Goal: Task Accomplishment & Management: Manage account settings

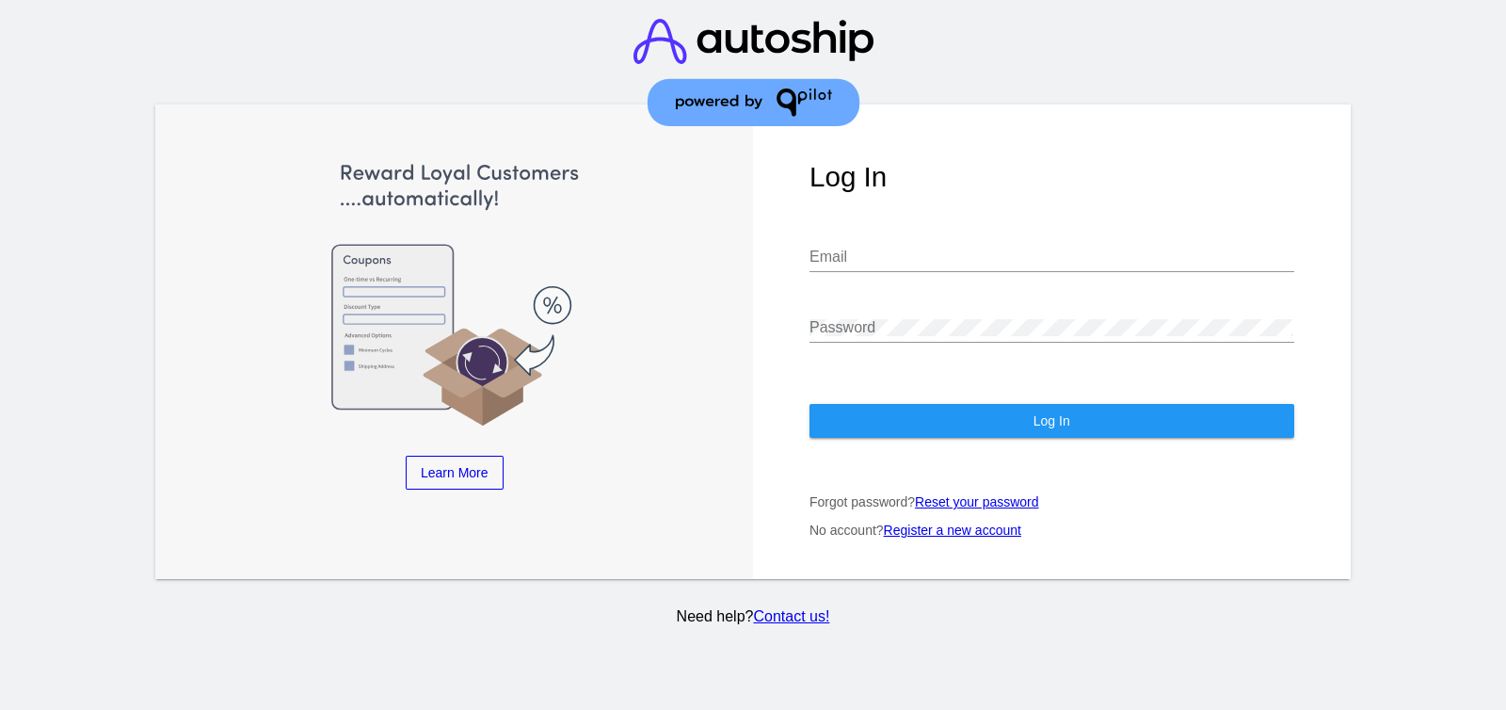
type input "[EMAIL_ADDRESS][DOMAIN_NAME]"
click at [1049, 428] on span "Log In" at bounding box center [1051, 420] width 37 height 15
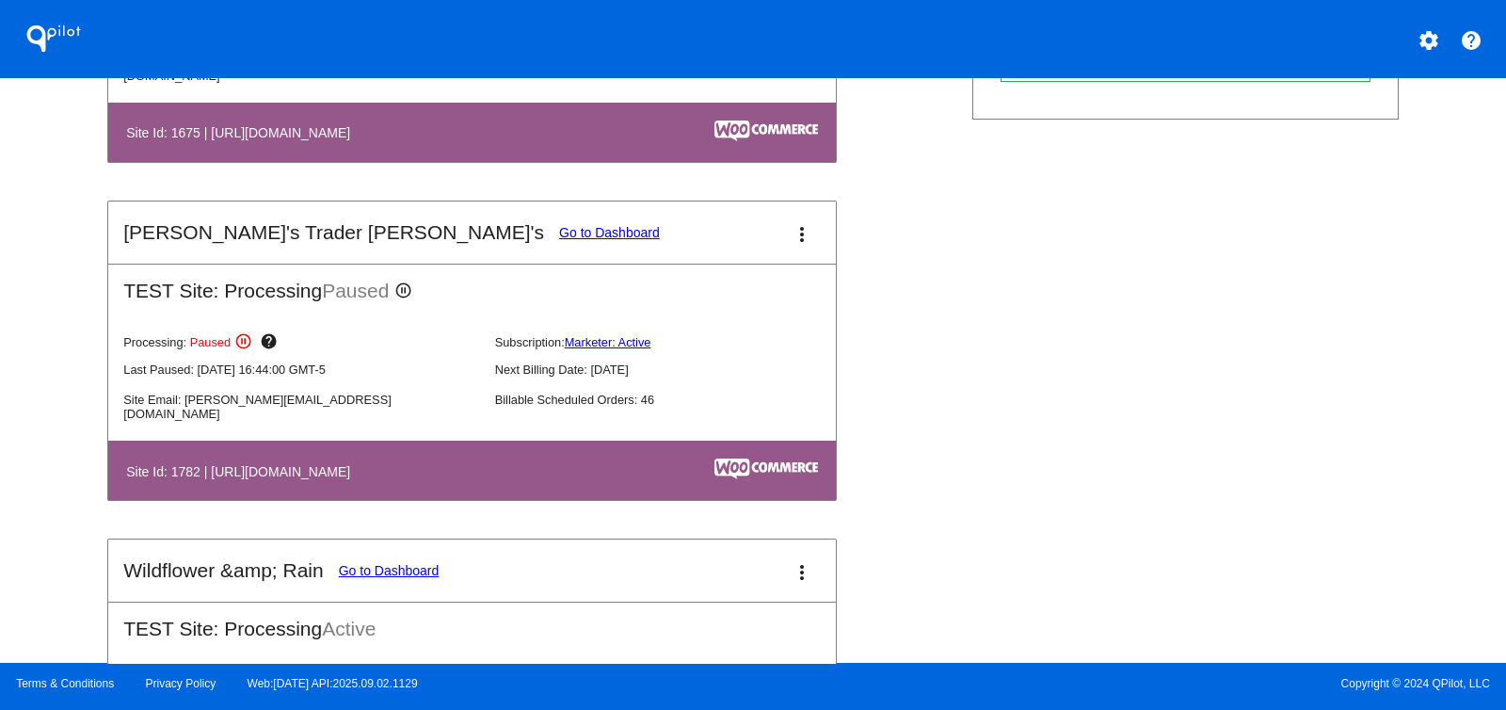
scroll to position [1059, 0]
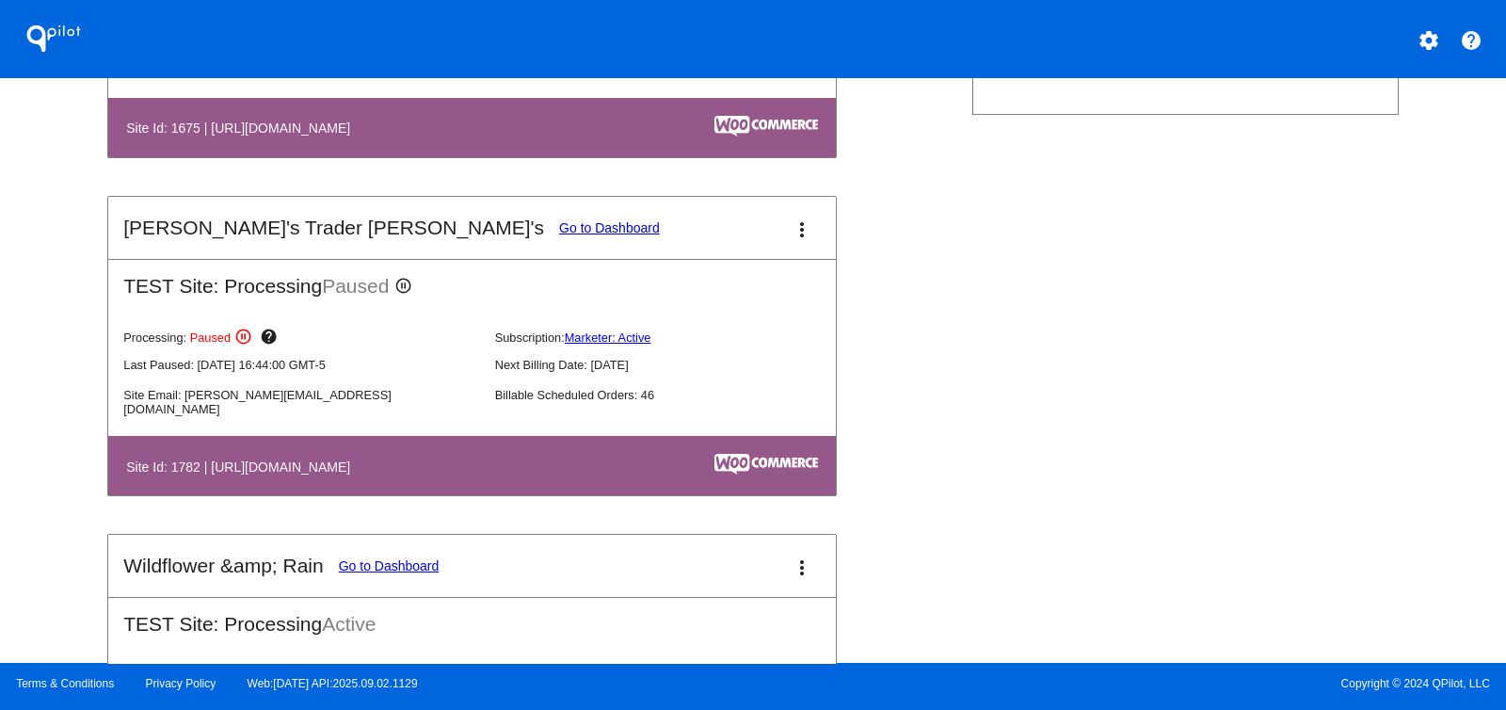
click at [559, 224] on link "Go to Dashboard" at bounding box center [609, 227] width 101 height 15
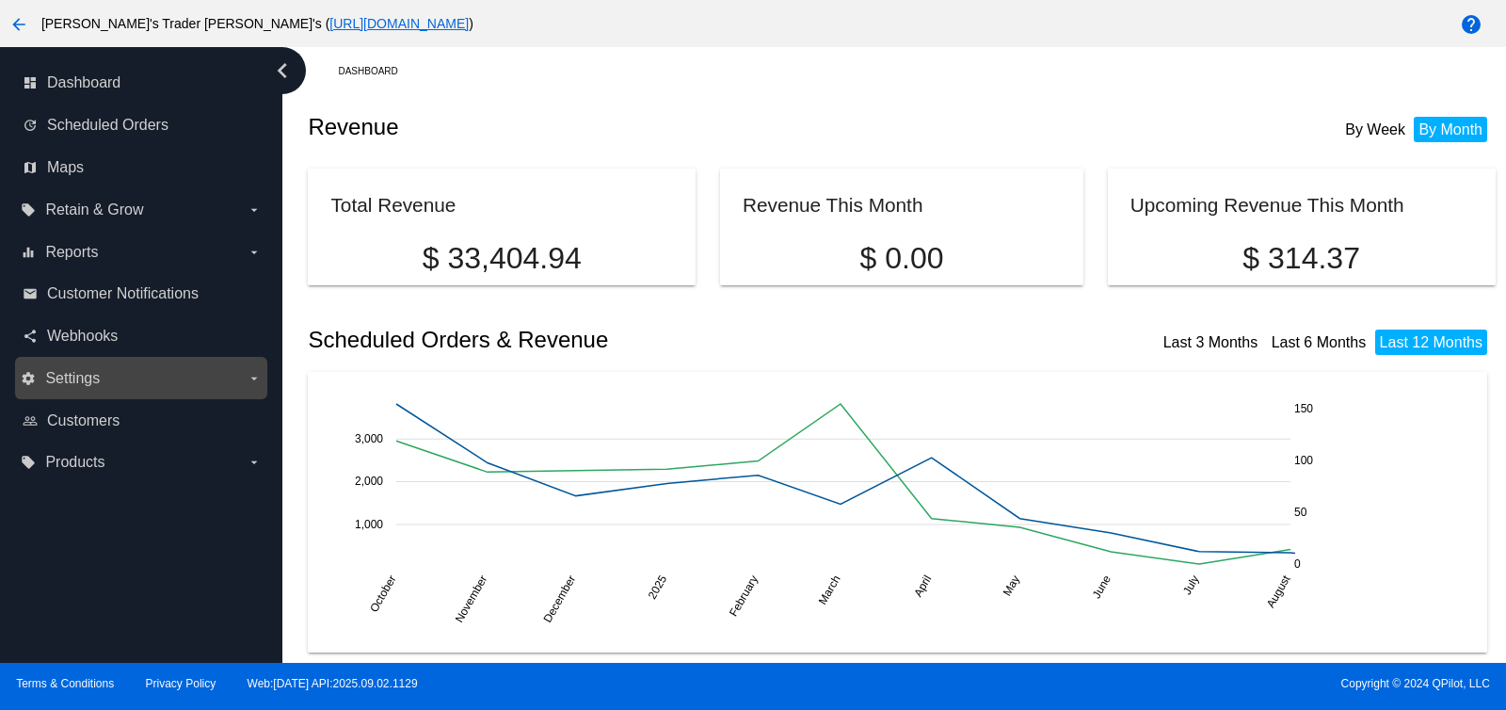
click at [132, 379] on label "settings Settings arrow_drop_down" at bounding box center [141, 378] width 240 height 30
click at [0, 0] on input "settings Settings arrow_drop_down" at bounding box center [0, 0] width 0 height 0
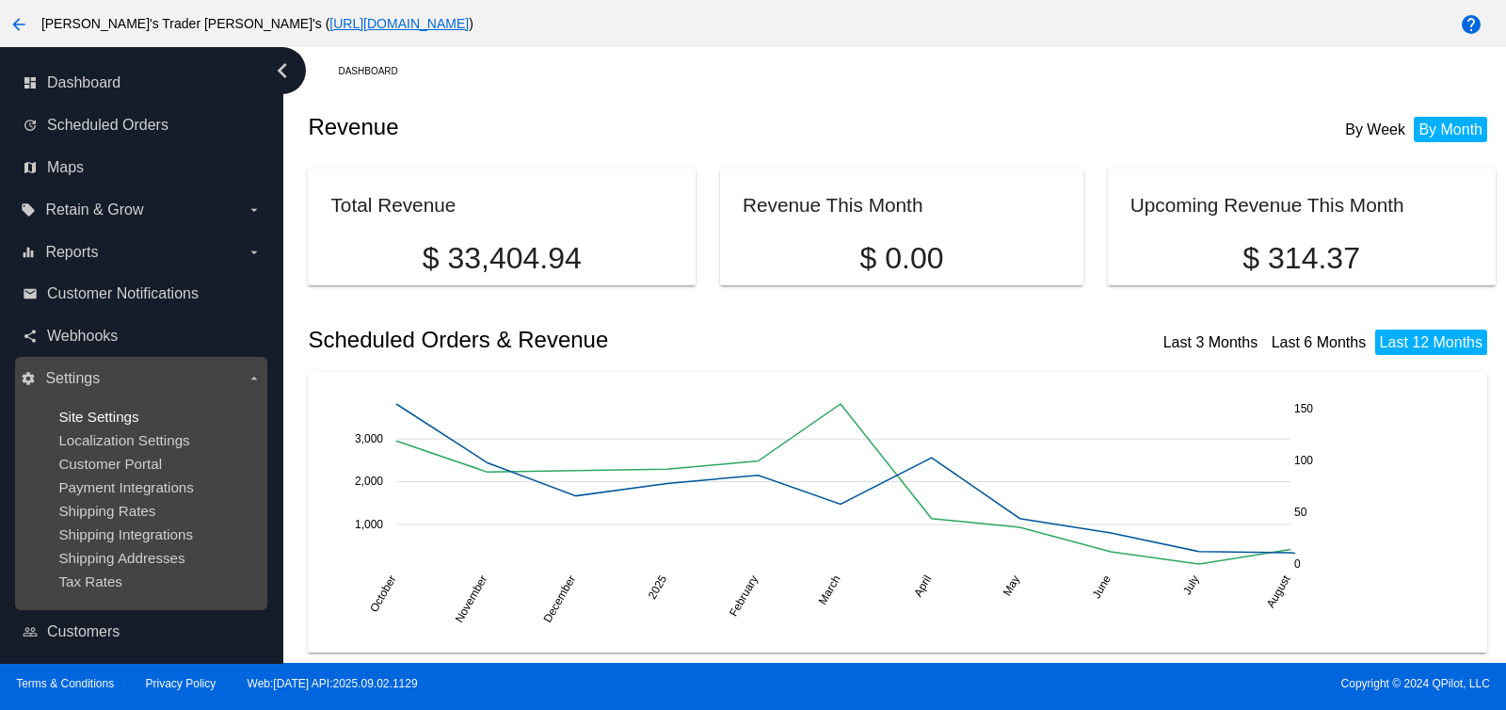
click at [115, 415] on span "Site Settings" at bounding box center [98, 416] width 80 height 16
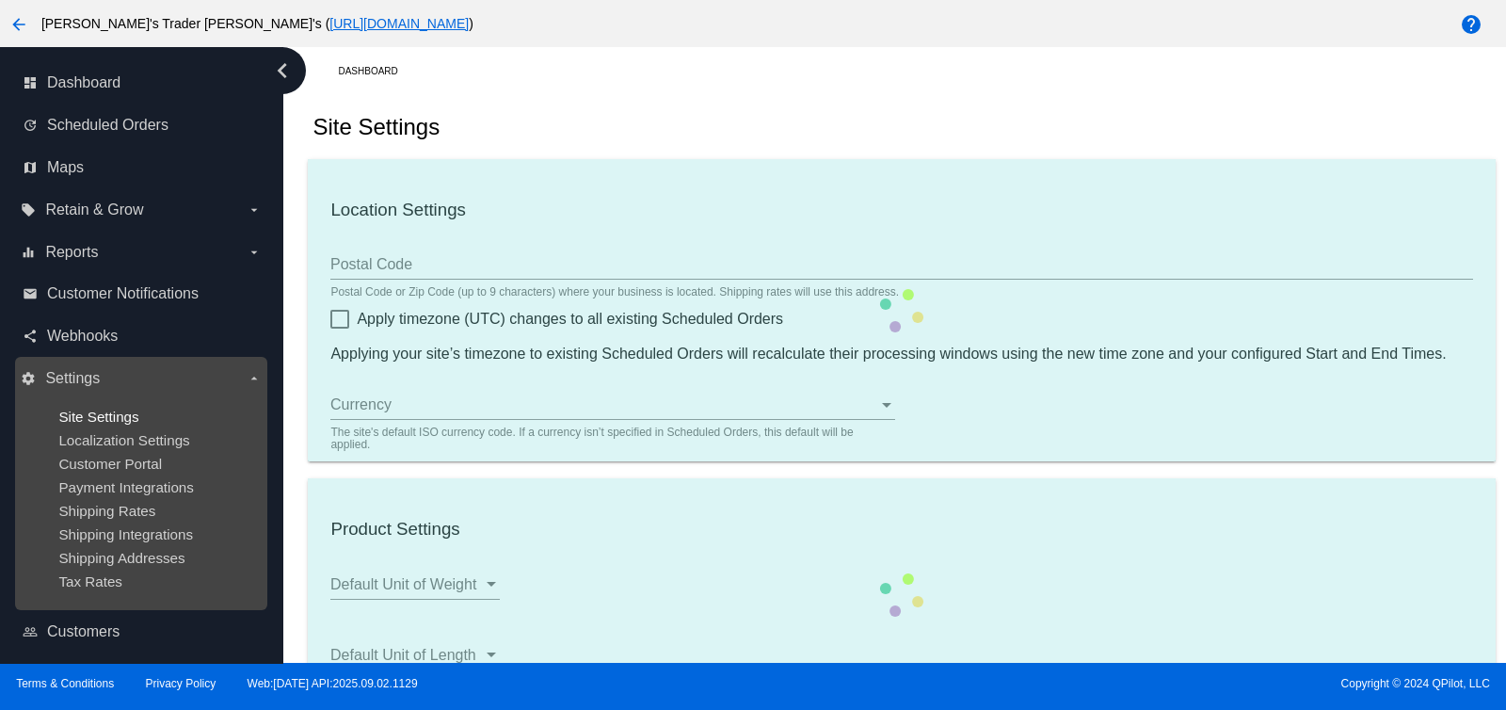
checkbox input "true"
type input "06:29"
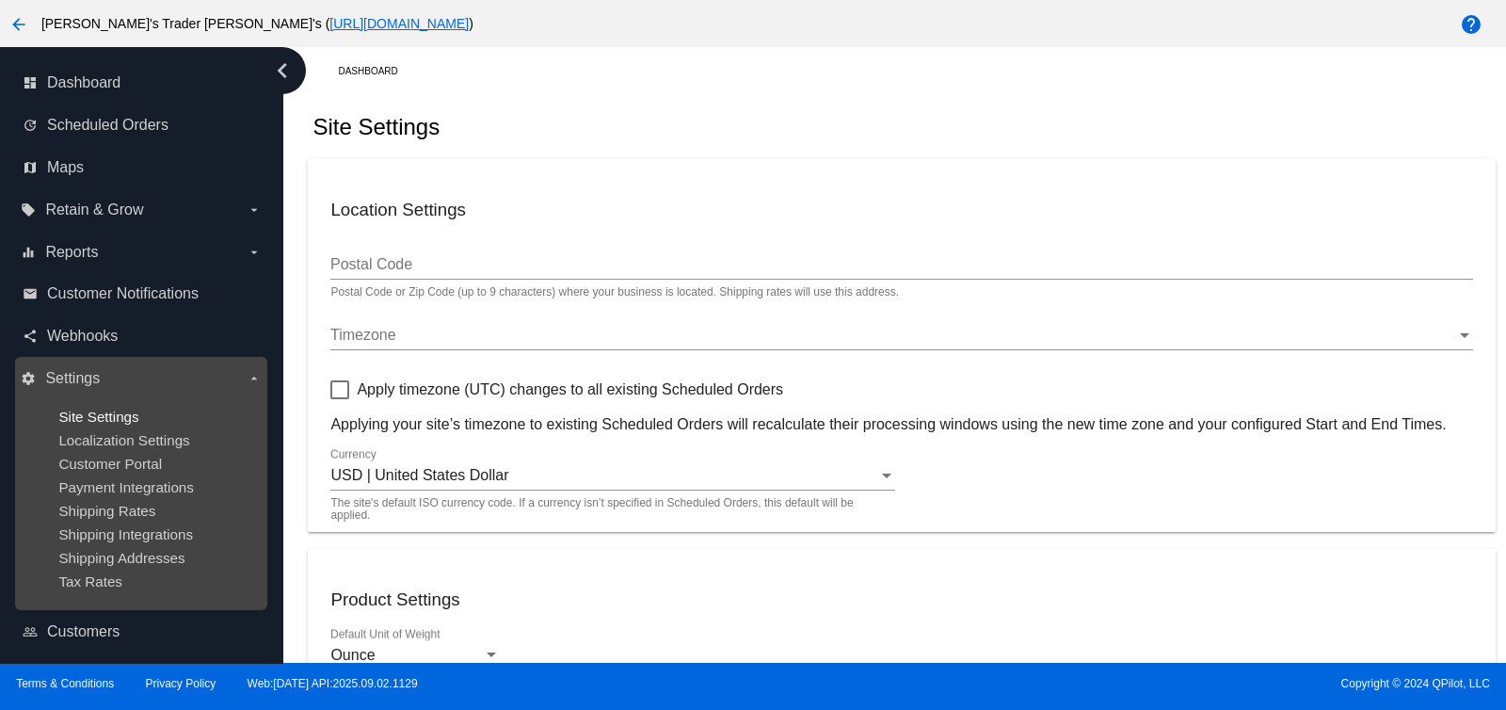
checkbox input "true"
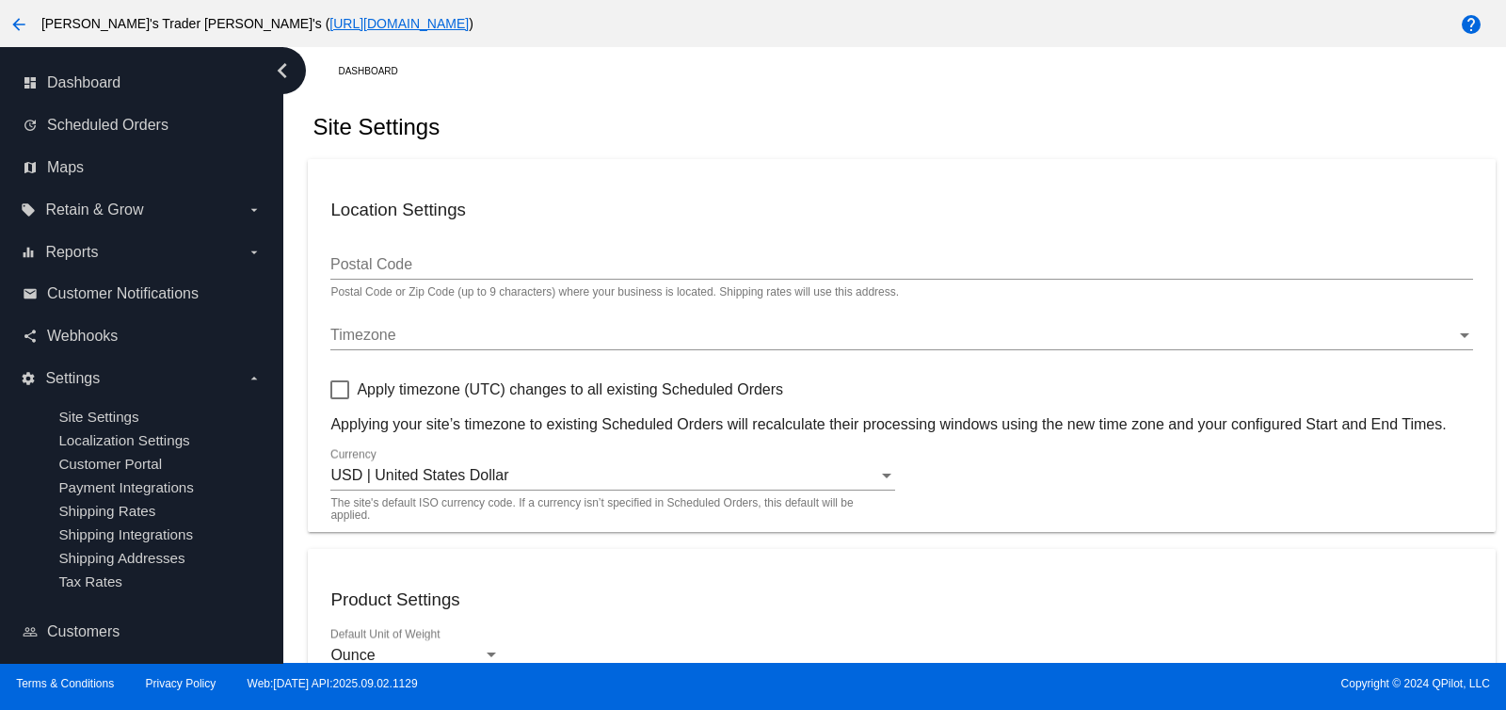
scroll to position [117, 0]
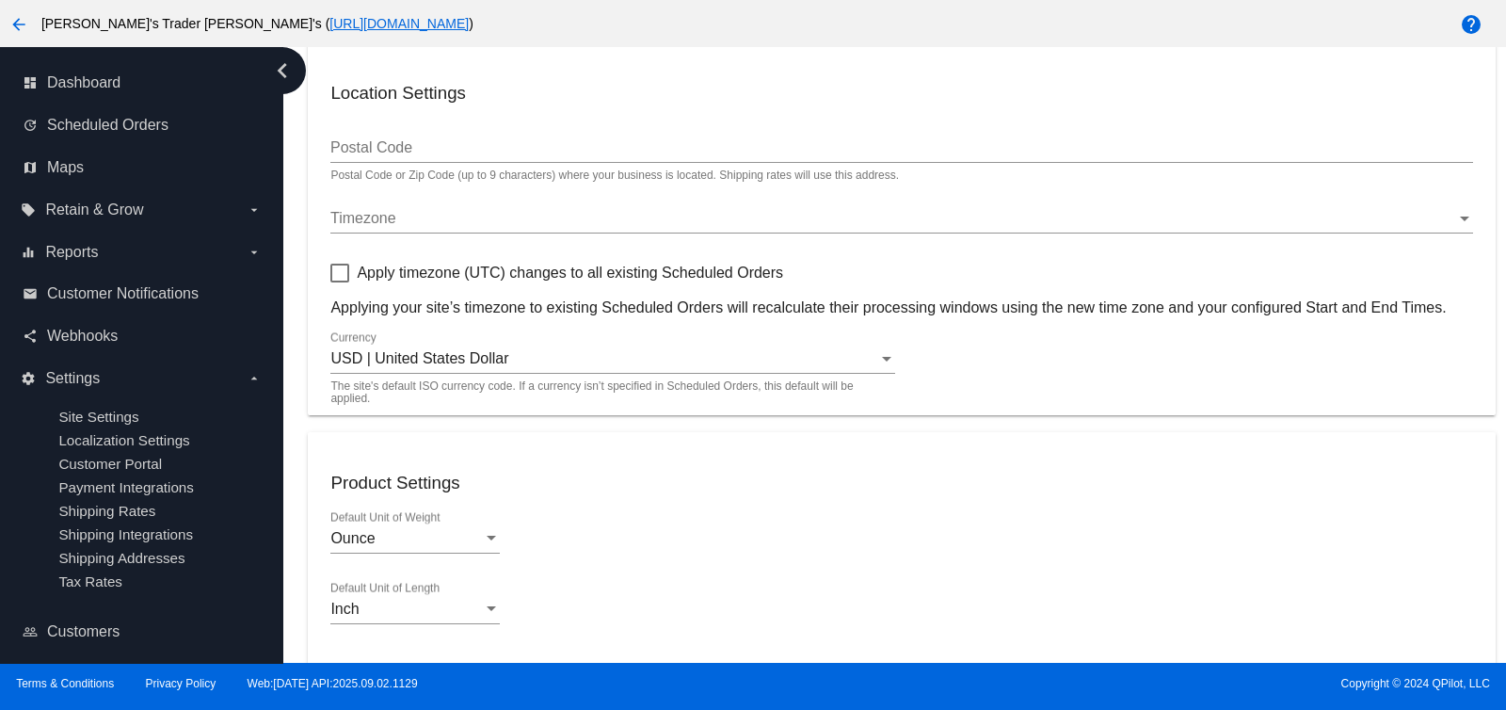
click at [536, 218] on div "Timezone" at bounding box center [892, 218] width 1125 height 17
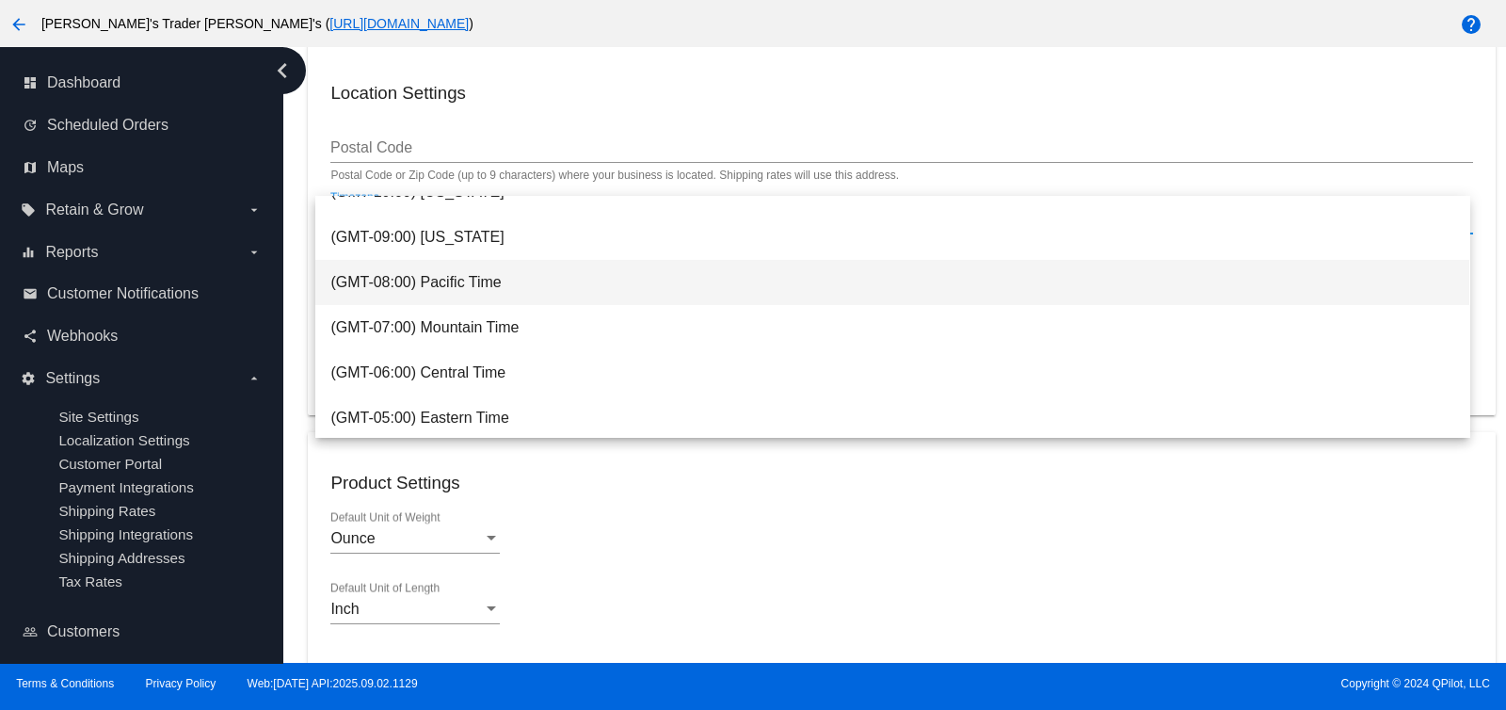
click at [536, 268] on span "(GMT-08:00) Pacific Time" at bounding box center [892, 282] width 1124 height 45
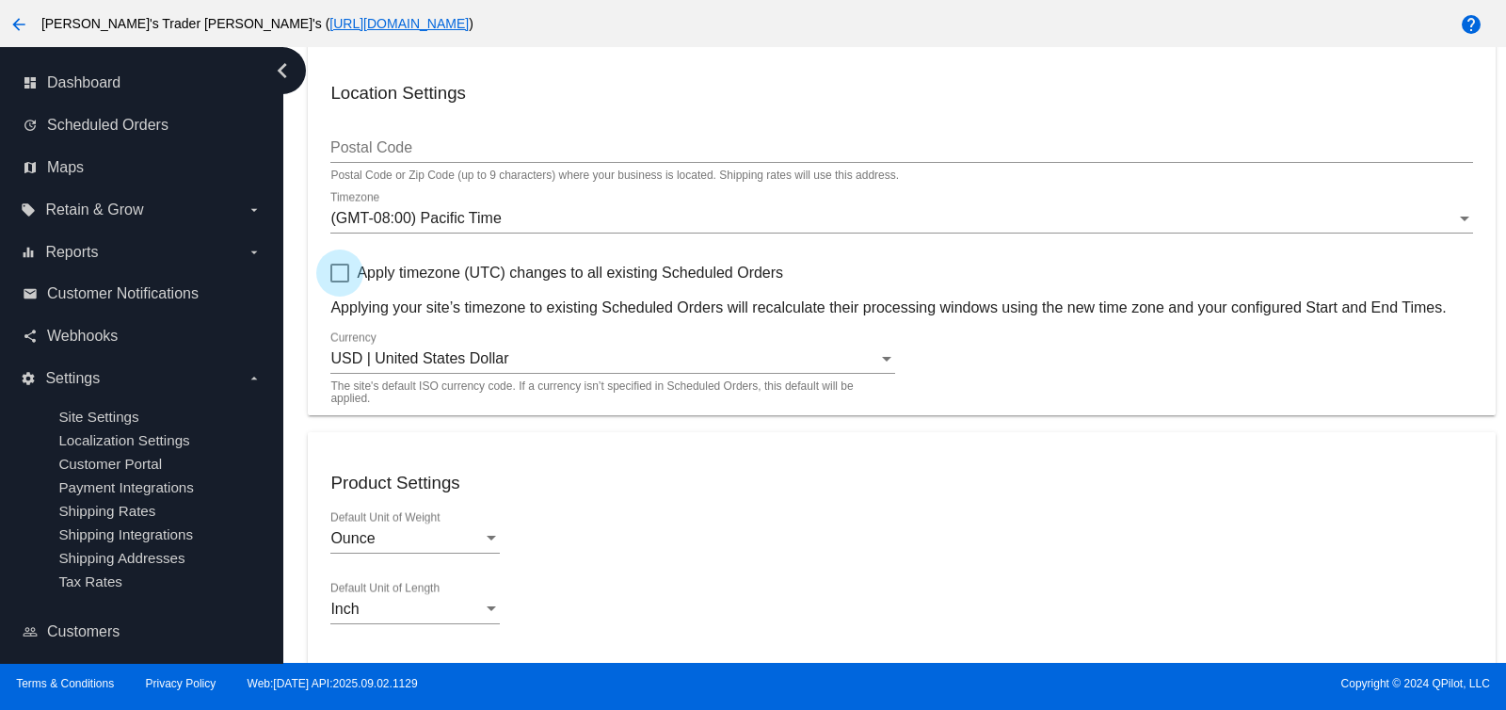
click at [536, 268] on span "Apply timezone (UTC) changes to all existing Scheduled Orders" at bounding box center [570, 273] width 426 height 23
click at [340, 282] on input "Apply timezone (UTC) changes to all existing Scheduled Orders" at bounding box center [339, 282] width 1 height 1
checkbox input "true"
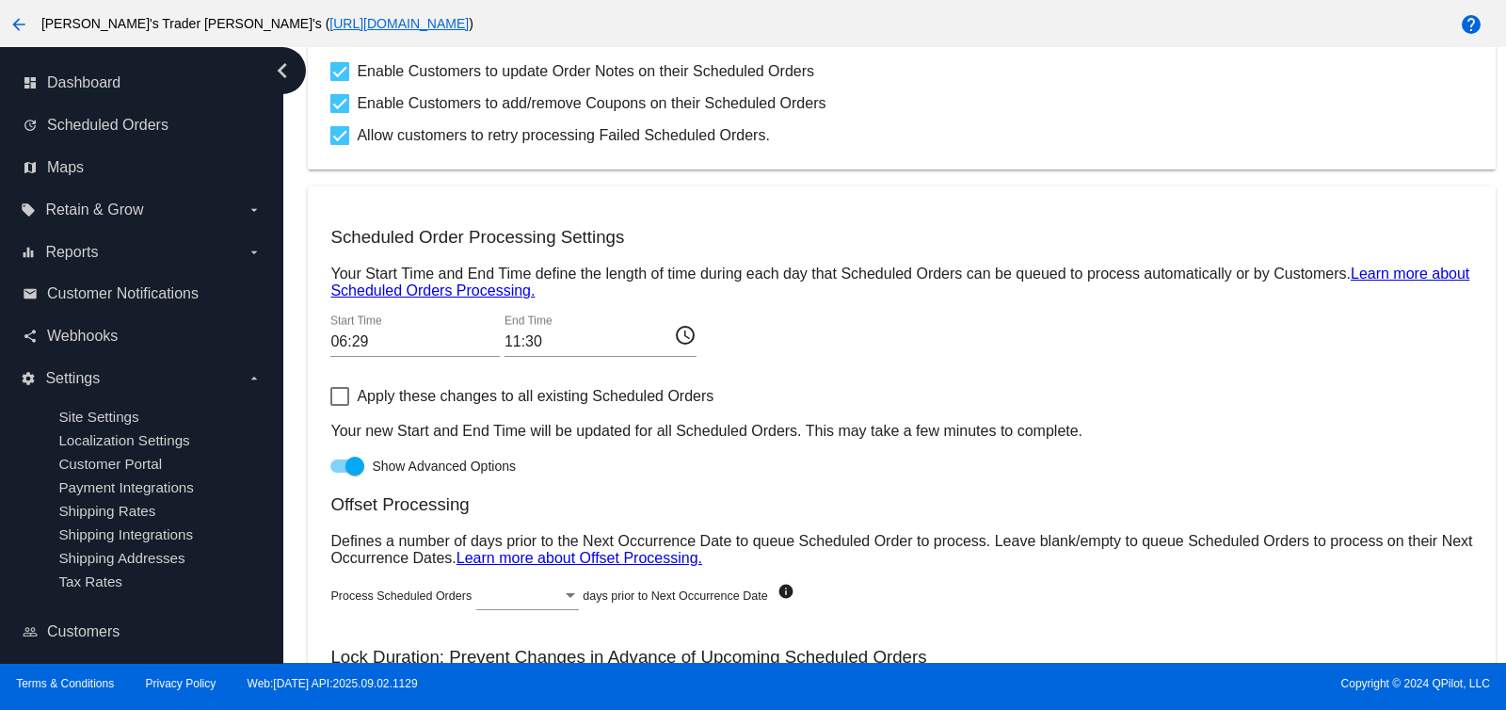
scroll to position [823, 0]
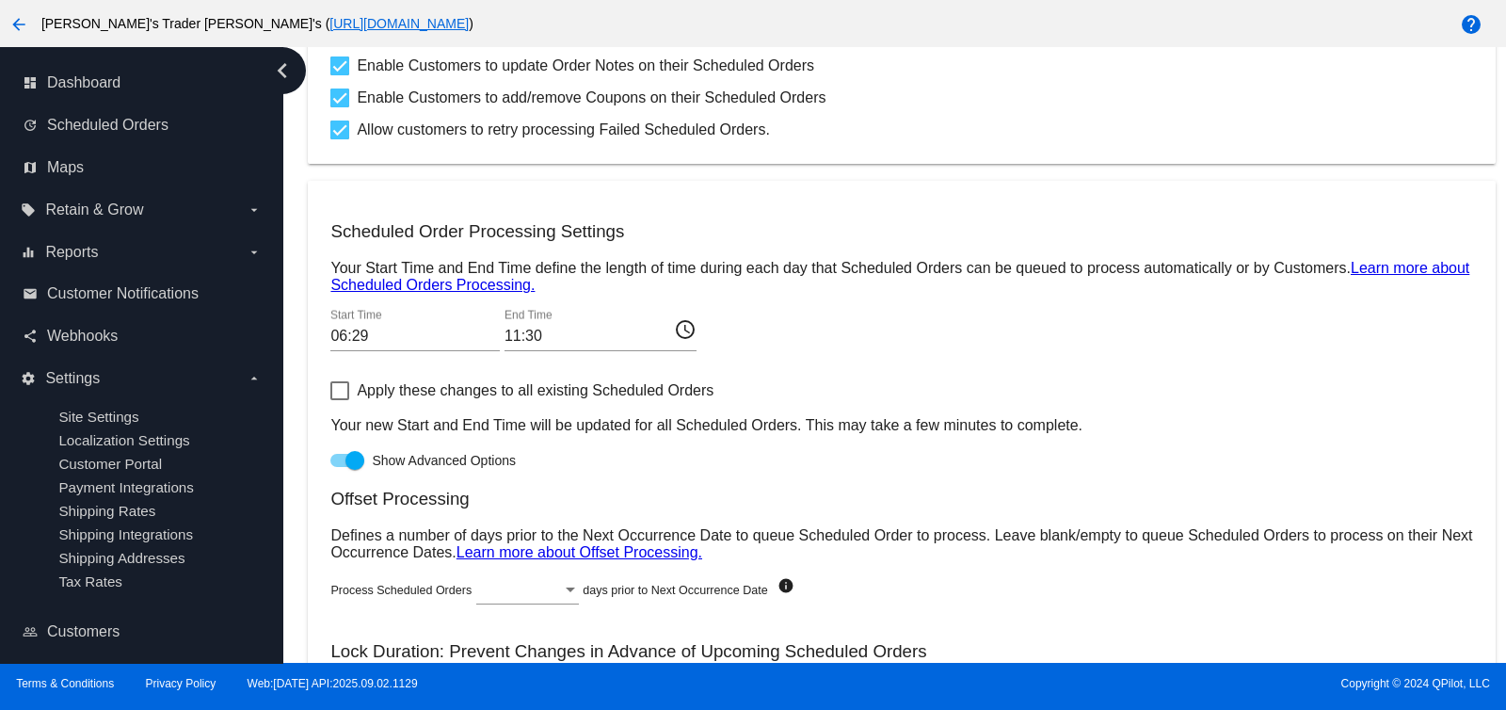
click at [456, 341] on input "06:29" at bounding box center [414, 336] width 169 height 17
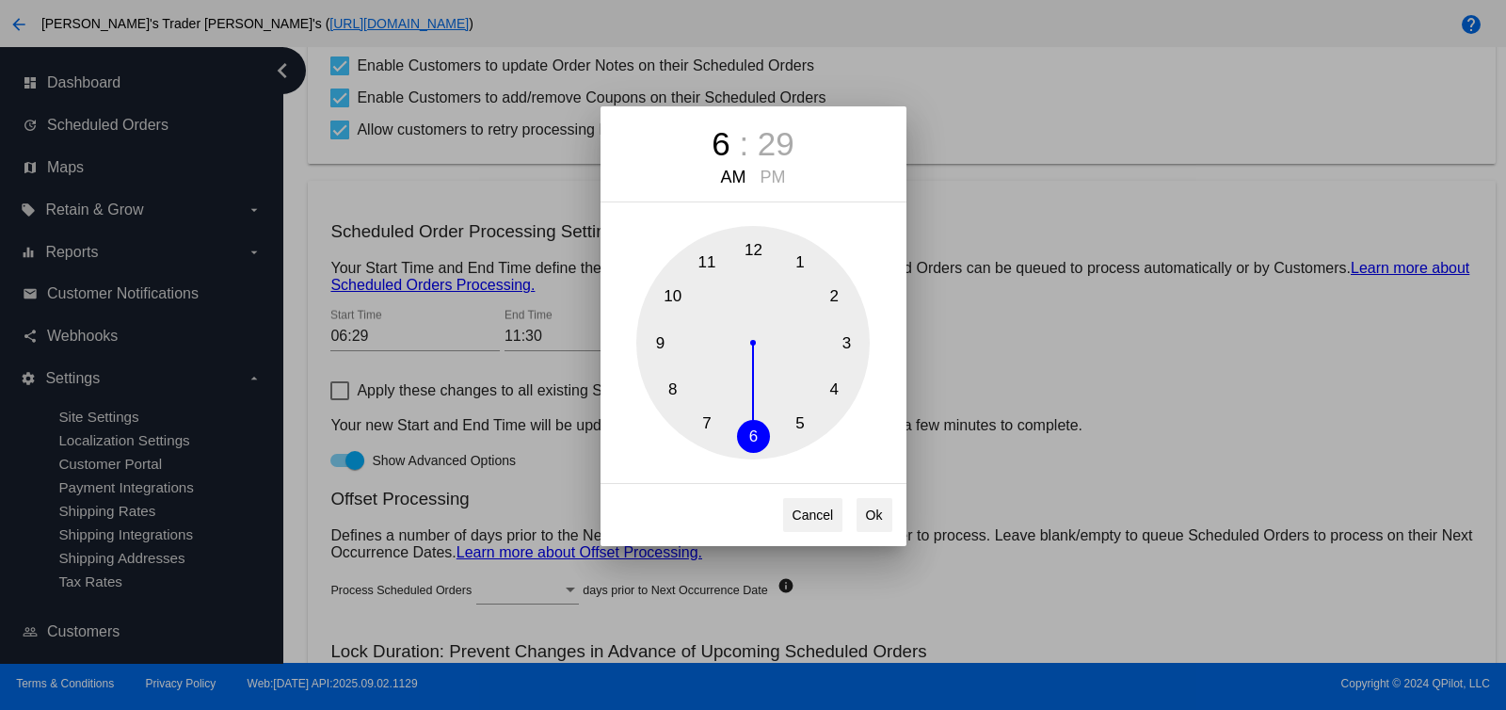
click at [719, 143] on div "6" at bounding box center [721, 144] width 18 height 38
click at [791, 176] on div "AM PM" at bounding box center [753, 178] width 306 height 20
click at [776, 175] on div "PM" at bounding box center [773, 178] width 35 height 20
click at [725, 136] on div "6" at bounding box center [721, 144] width 18 height 38
drag, startPoint x: 753, startPoint y: 440, endPoint x: 659, endPoint y: 400, distance: 102.1
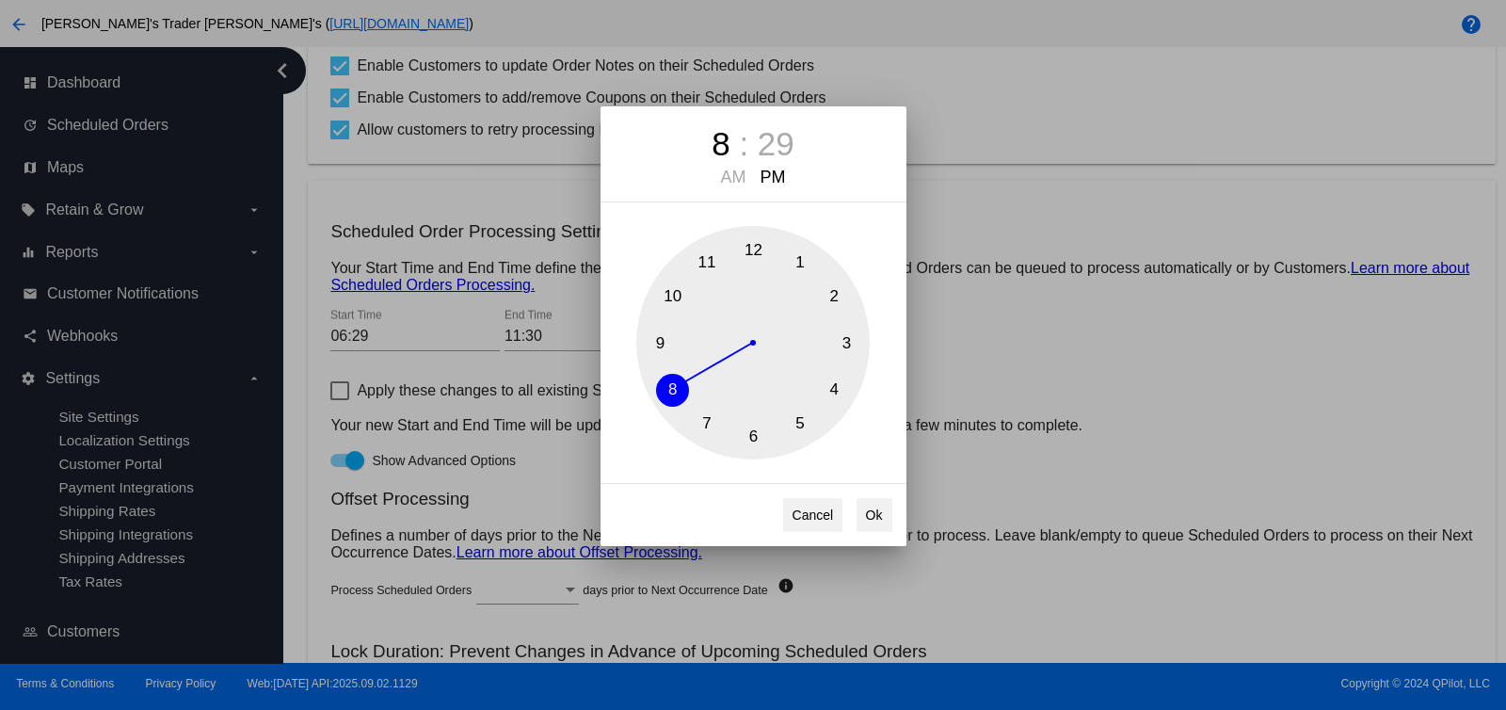
click at [659, 400] on div "1 2 3 4 5 6 7 8 9 10 11 12" at bounding box center [752, 342] width 233 height 233
click at [771, 147] on div "29" at bounding box center [776, 144] width 37 height 38
drag, startPoint x: 760, startPoint y: 435, endPoint x: 760, endPoint y: 235, distance: 199.5
click at [760, 235] on div "0 5 10 15 20 25 30 35 40 45 50 55" at bounding box center [752, 342] width 233 height 233
click at [723, 149] on div "8" at bounding box center [721, 144] width 18 height 38
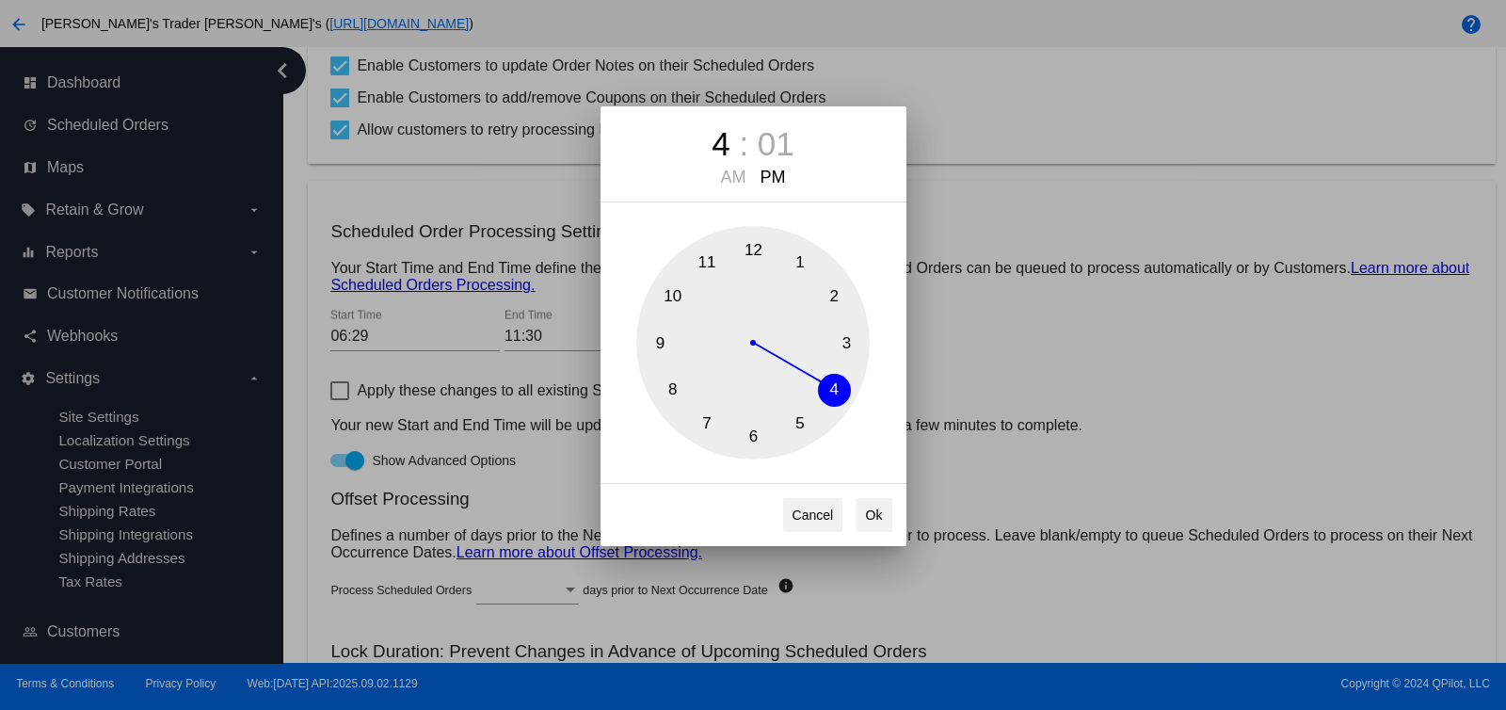
drag, startPoint x: 667, startPoint y: 392, endPoint x: 847, endPoint y: 413, distance: 180.9
click at [847, 413] on div "1 2 3 4 5 6 7 8 9 10 11 12" at bounding box center [753, 342] width 306 height 233
click at [853, 383] on div "1 2 3 4 5 6 7 8 9 10 11 12" at bounding box center [752, 342] width 233 height 233
click at [870, 506] on button "Ok" at bounding box center [874, 515] width 36 height 34
type input "16:01"
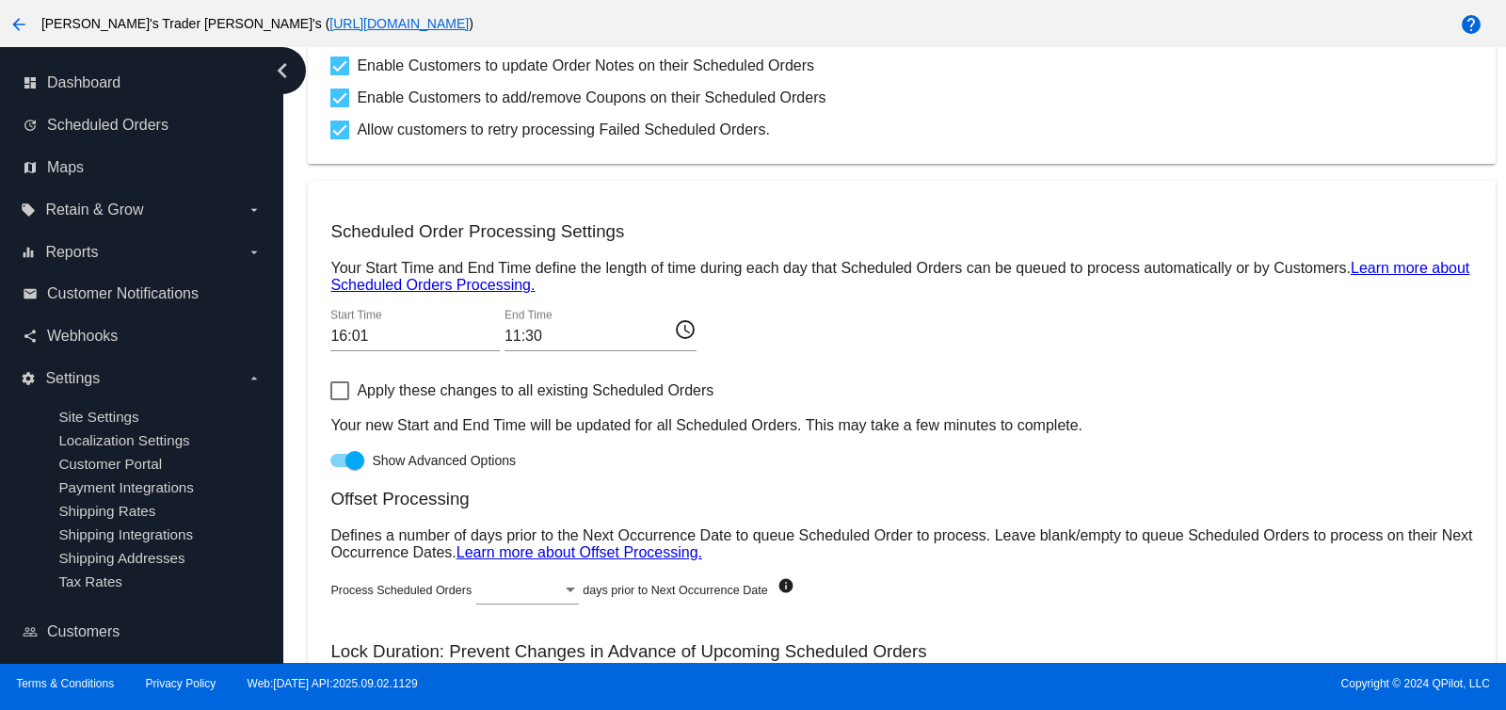
click at [694, 336] on mat-icon "access_time" at bounding box center [685, 328] width 23 height 23
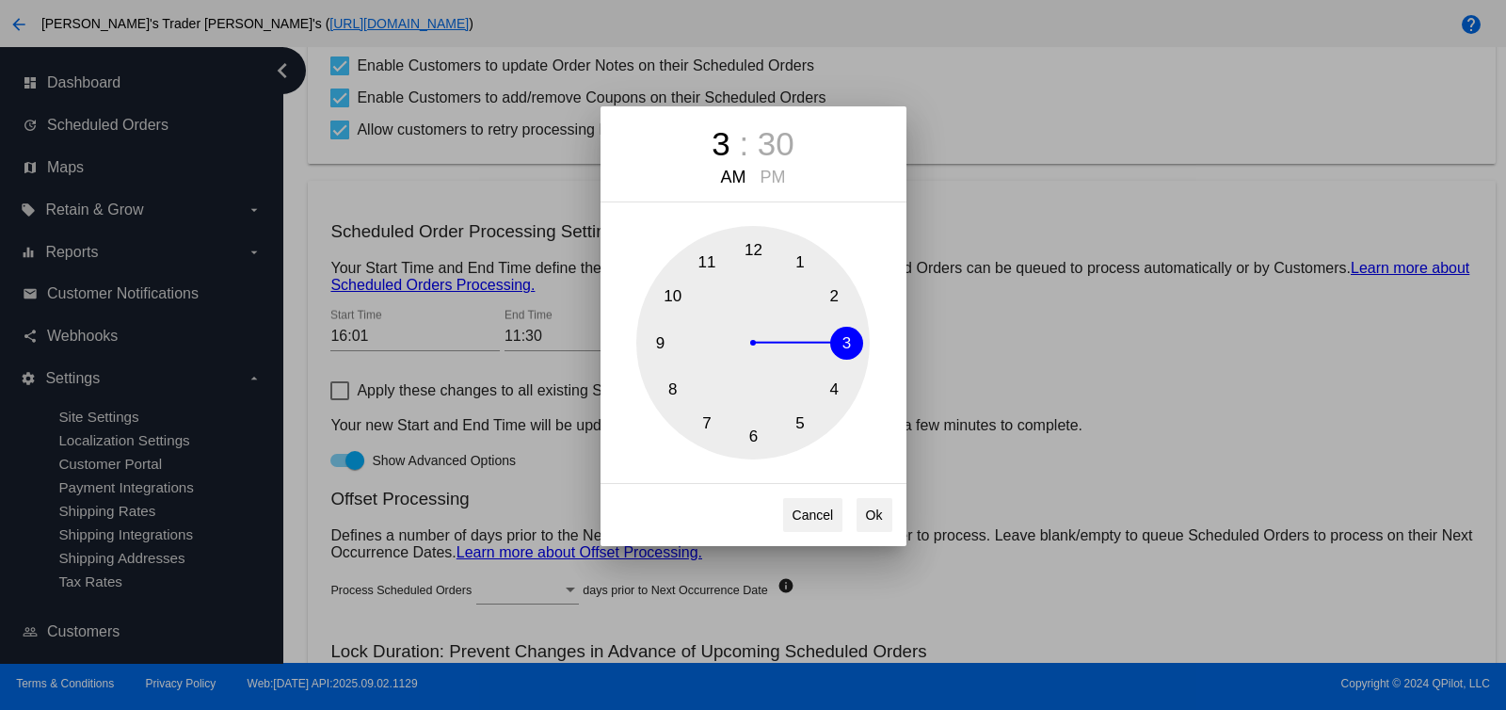
drag, startPoint x: 709, startPoint y: 264, endPoint x: 835, endPoint y: 341, distance: 147.9
click at [835, 341] on div "1 2 3 4 5 6 7 8 9 10 11 12" at bounding box center [752, 342] width 233 height 233
click at [787, 153] on div "30" at bounding box center [776, 144] width 37 height 38
drag, startPoint x: 753, startPoint y: 446, endPoint x: 742, endPoint y: 237, distance: 209.2
click at [742, 237] on div "0 5 10 15 20 25 30 35 40 45 50 55" at bounding box center [752, 342] width 233 height 233
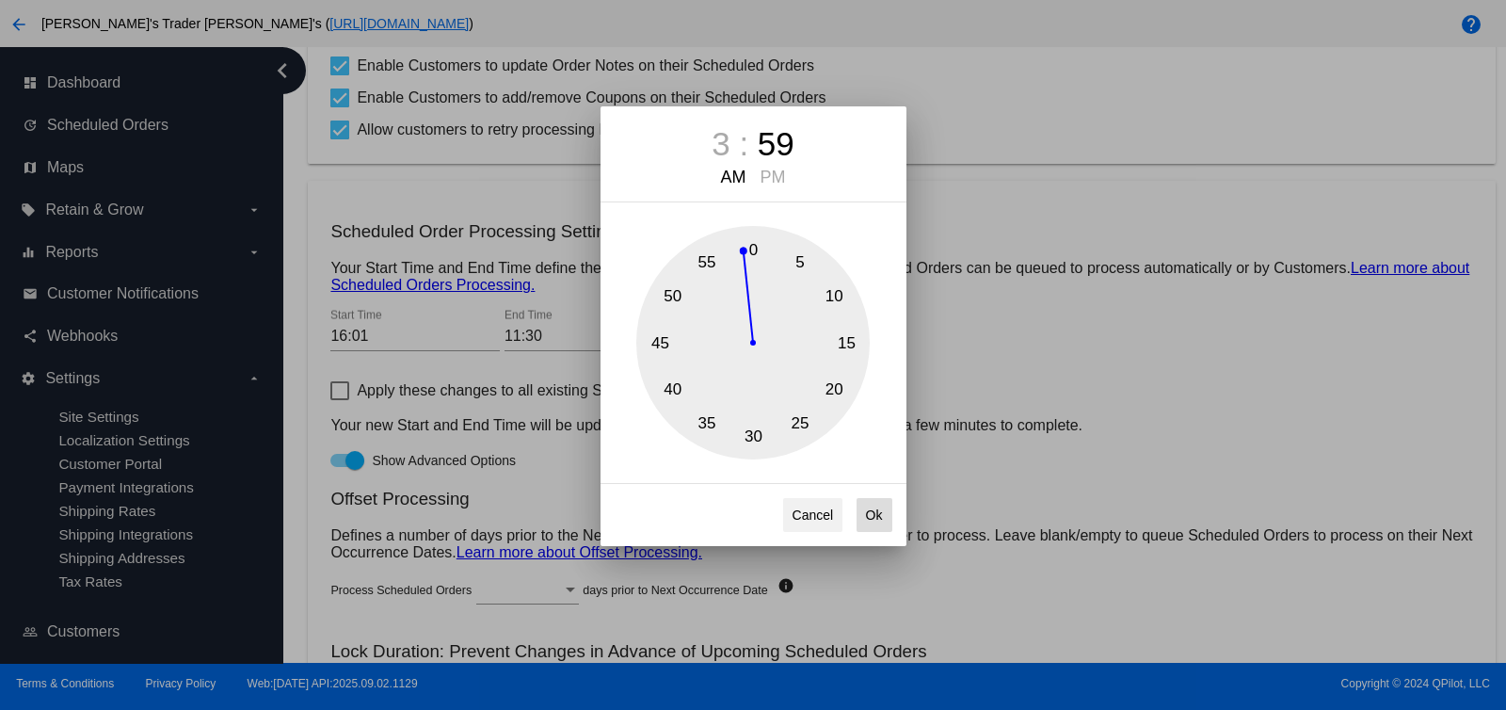
click at [875, 505] on button "Ok" at bounding box center [874, 515] width 36 height 34
type input "03:59"
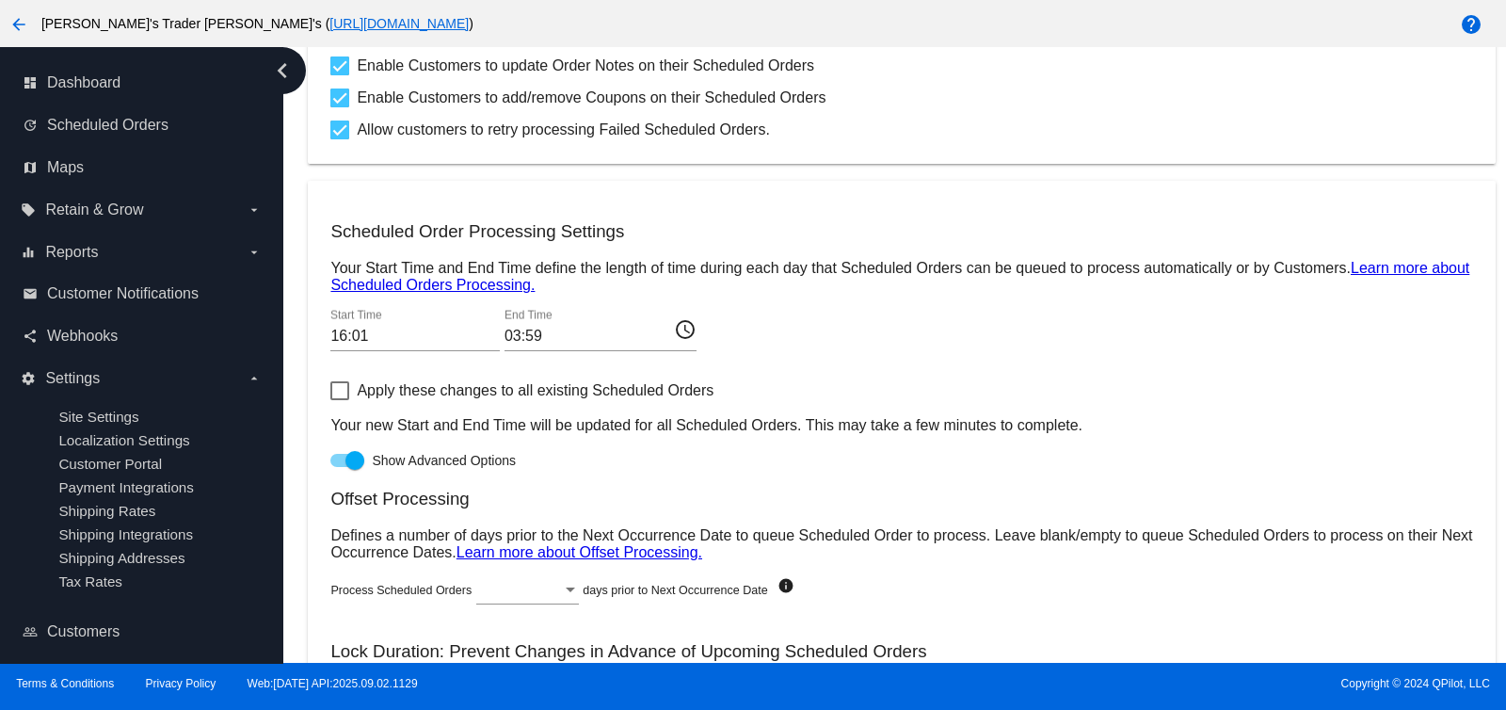
click at [395, 393] on span "Apply these changes to all existing Scheduled Orders" at bounding box center [535, 390] width 357 height 23
click at [340, 400] on input "Apply these changes to all existing Scheduled Orders" at bounding box center [339, 400] width 1 height 1
checkbox input "true"
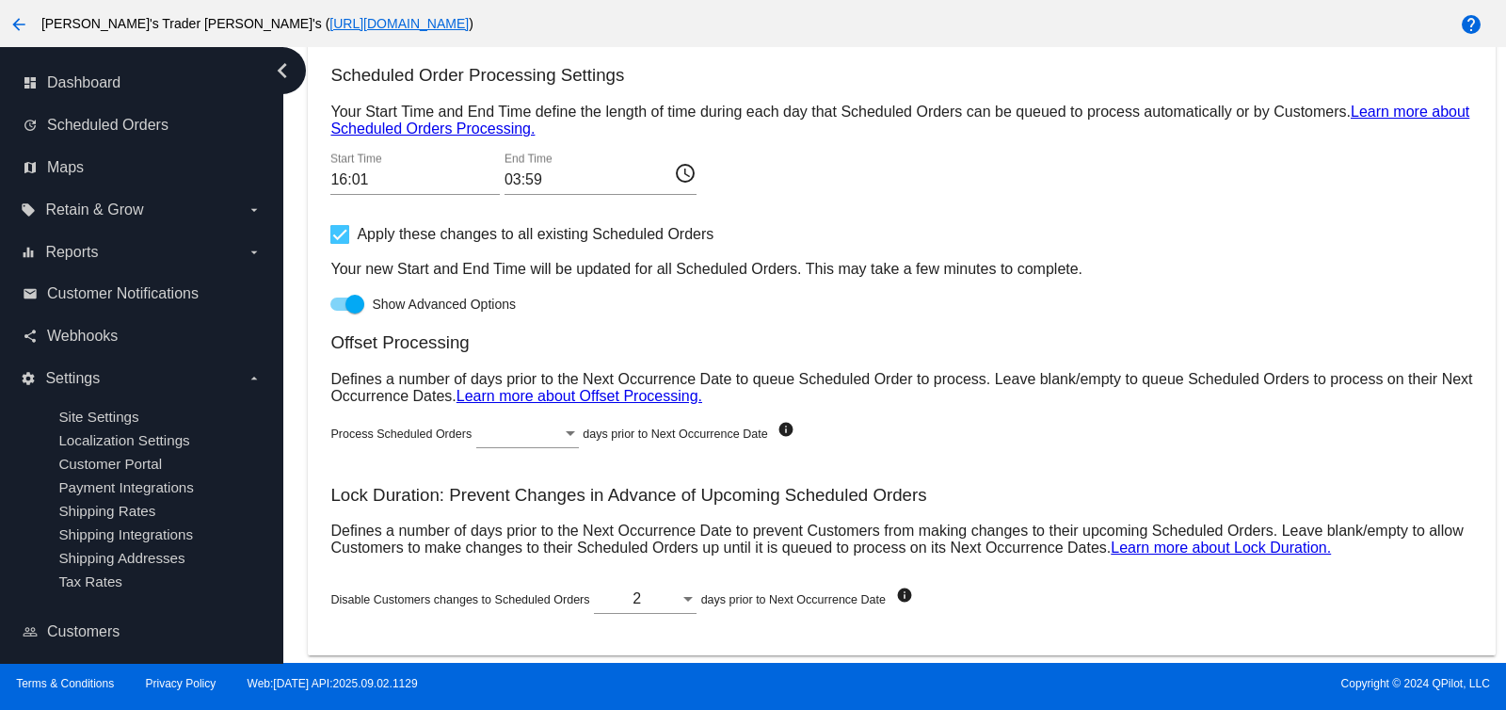
scroll to position [1026, 0]
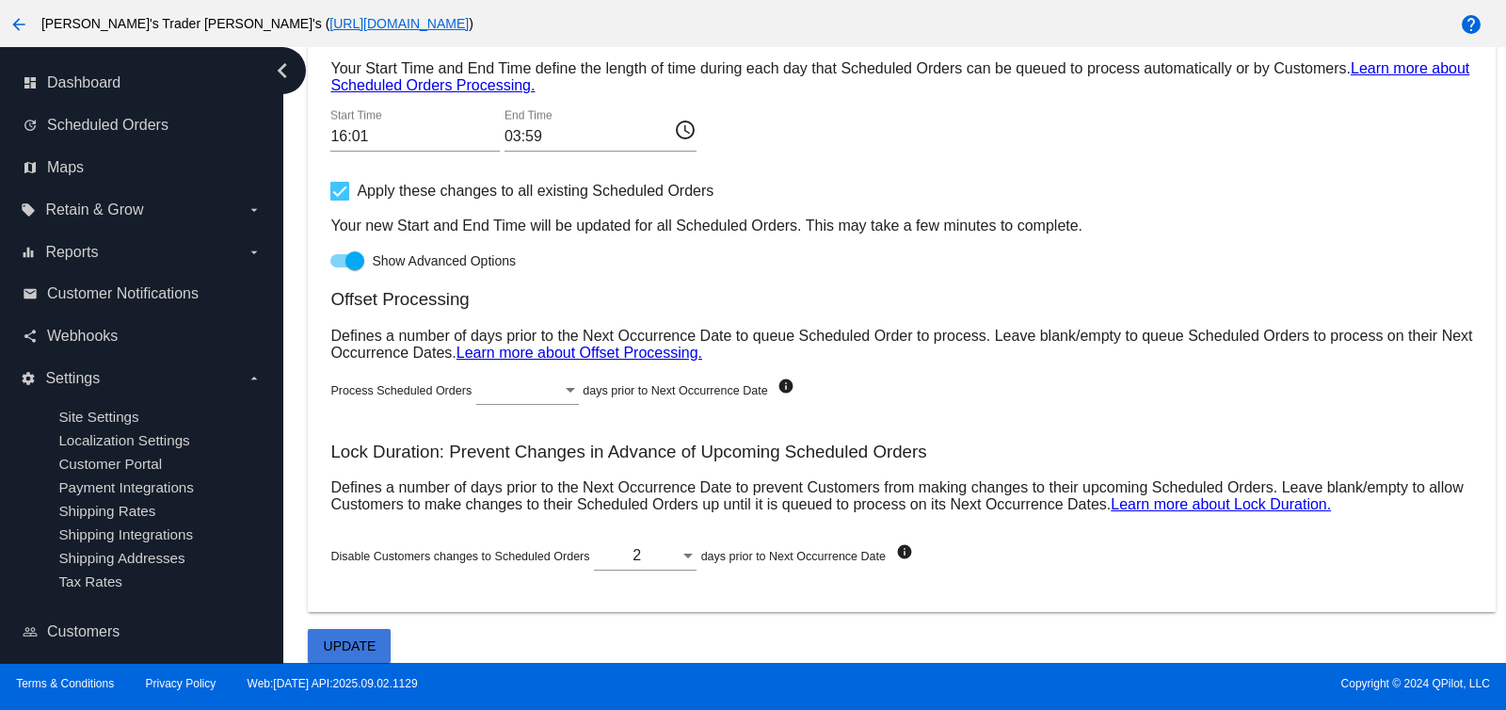
click at [371, 645] on span "Update" at bounding box center [350, 645] width 53 height 15
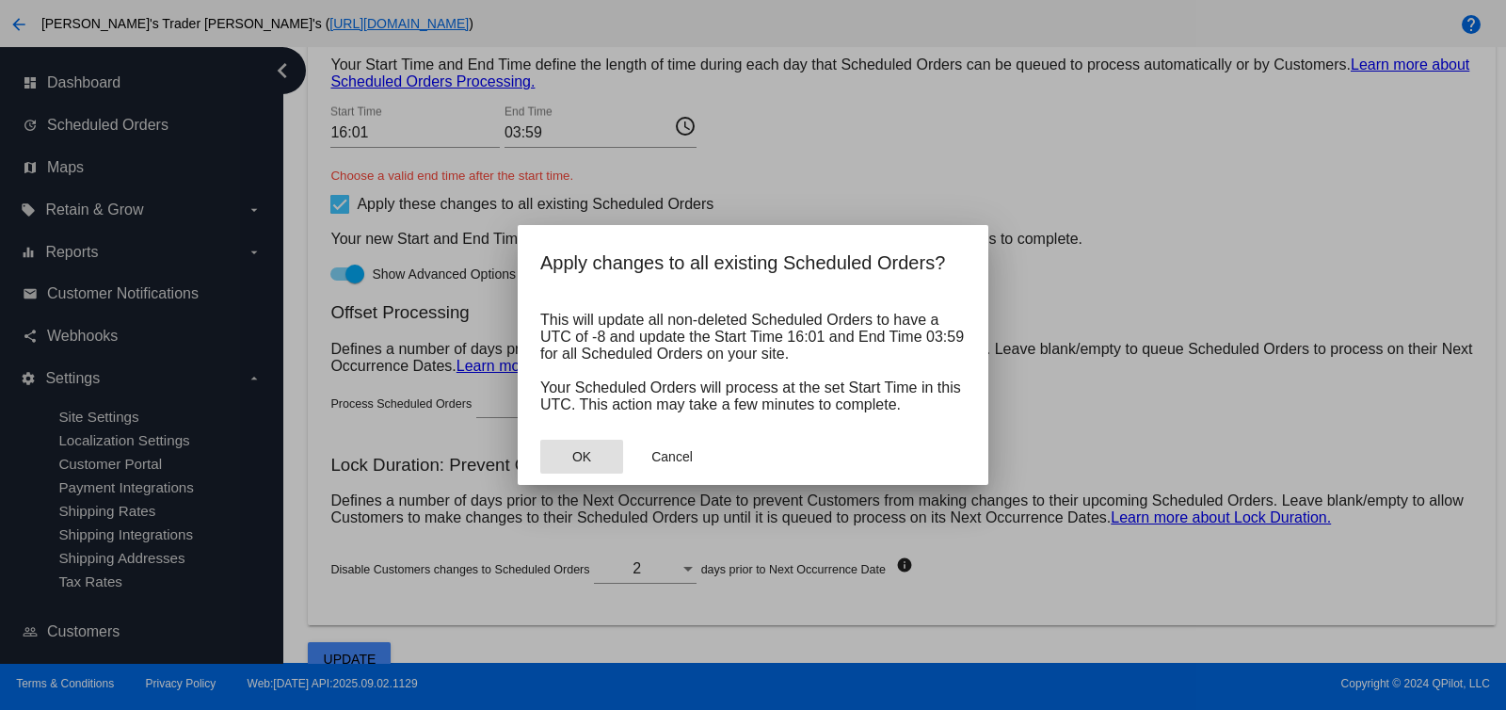
click at [610, 454] on button "OK" at bounding box center [581, 457] width 83 height 34
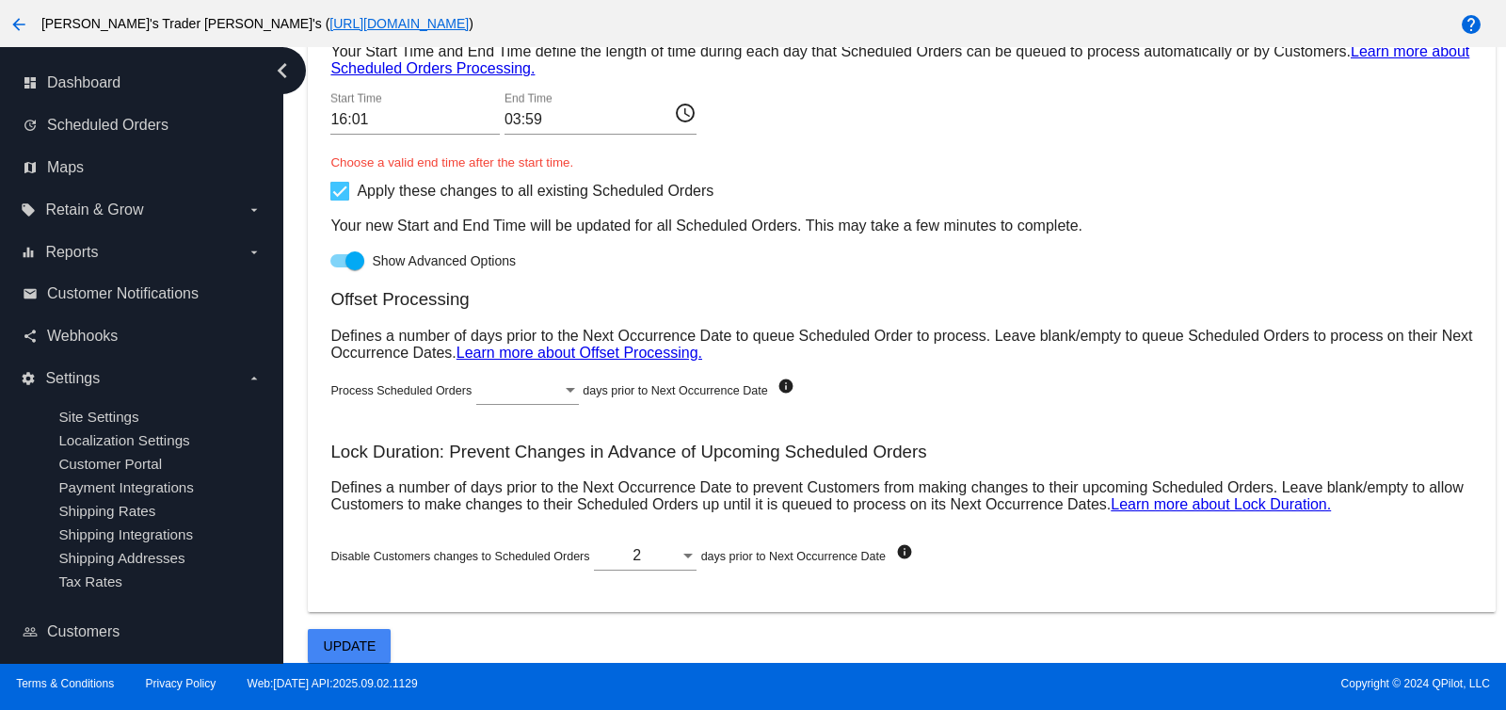
scroll to position [1044, 0]
click at [592, 148] on div "03:59 End Time access_time" at bounding box center [600, 122] width 192 height 61
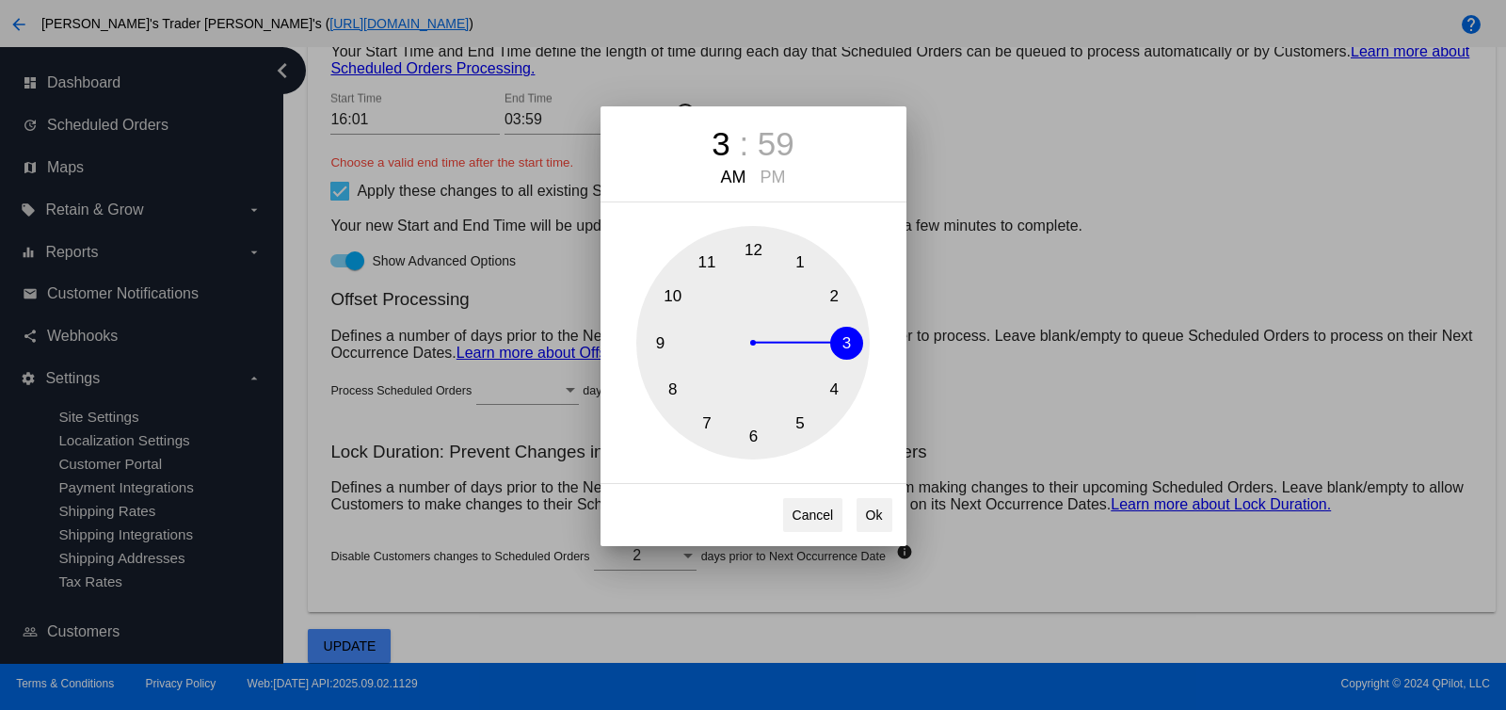
click at [530, 171] on div "3 : 59 AM PM 1 2 3 4 5 6 7 8 9 10 11 12 Cancel Ok" at bounding box center [753, 355] width 1506 height 710
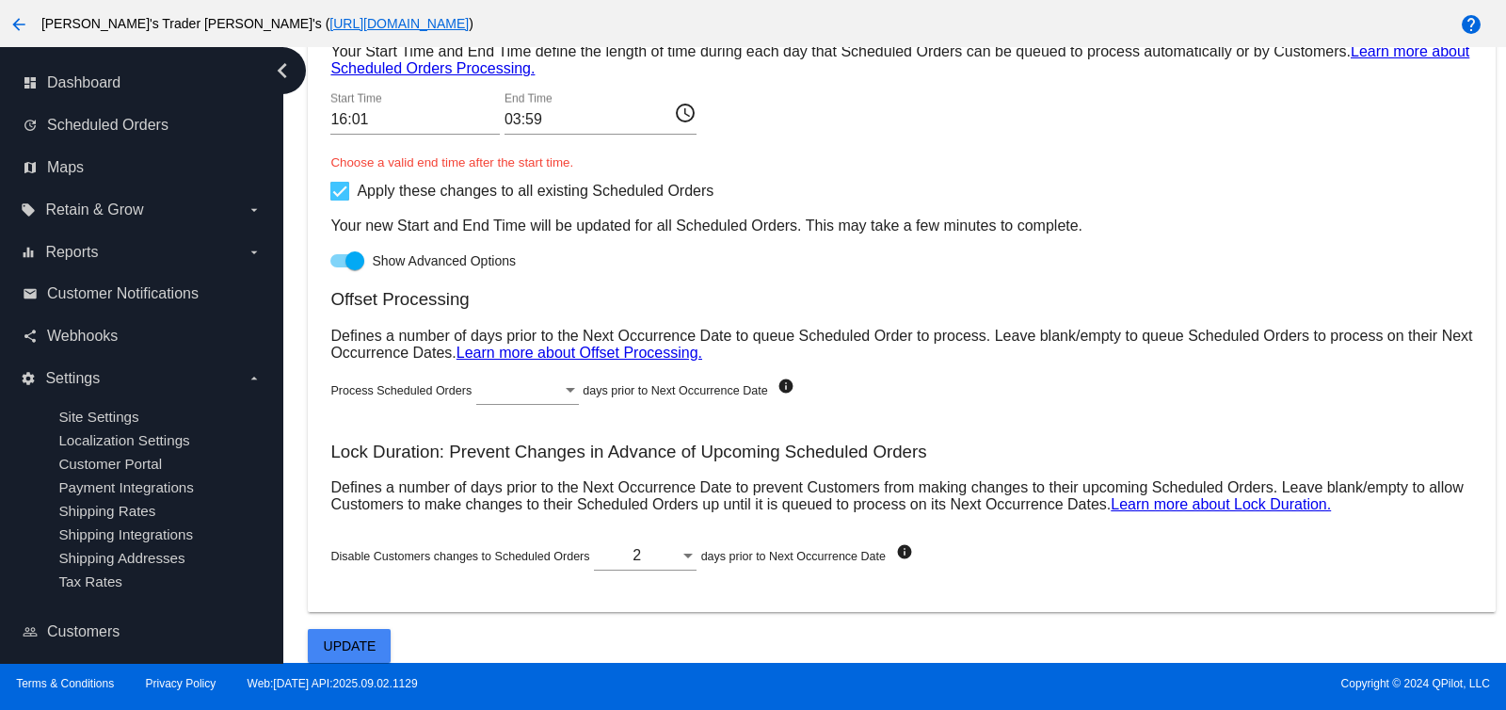
click at [678, 122] on div "access_time" at bounding box center [685, 114] width 23 height 27
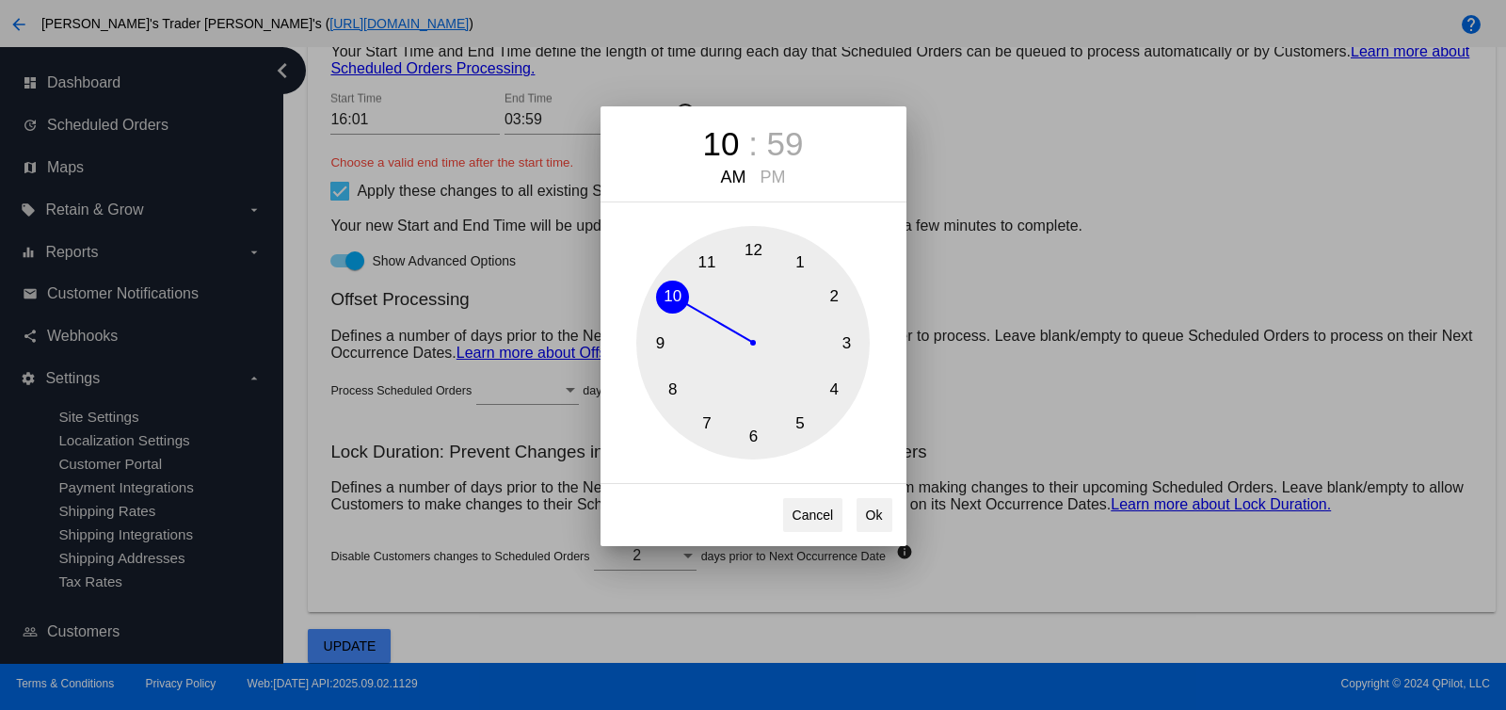
drag, startPoint x: 843, startPoint y: 344, endPoint x: 654, endPoint y: 261, distance: 206.9
click at [654, 261] on div "1 2 3 4 5 6 7 8 9 10 11 12" at bounding box center [753, 342] width 306 height 233
click at [669, 334] on button "9" at bounding box center [660, 343] width 33 height 33
click at [880, 519] on button "Ok" at bounding box center [874, 515] width 36 height 34
type input "09:59"
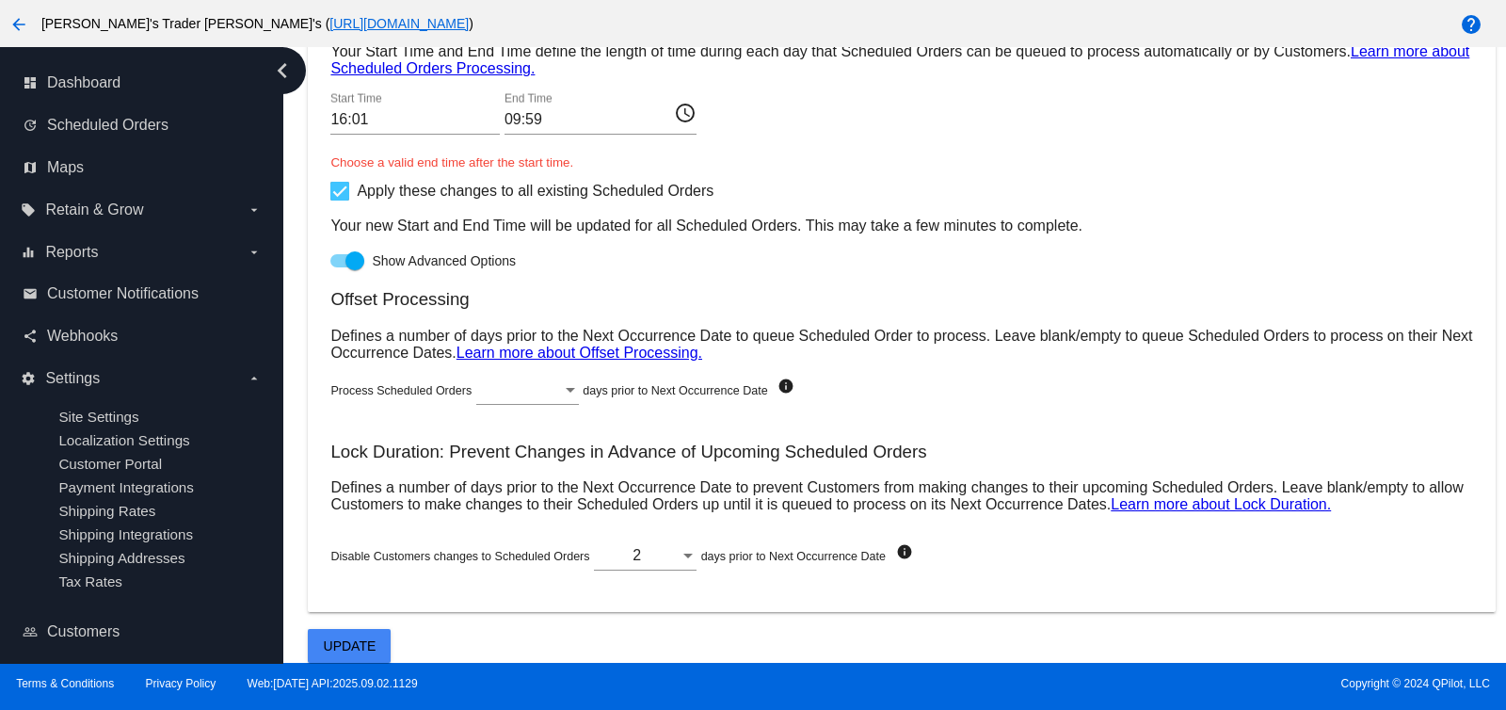
click at [368, 649] on span "Update" at bounding box center [350, 645] width 53 height 15
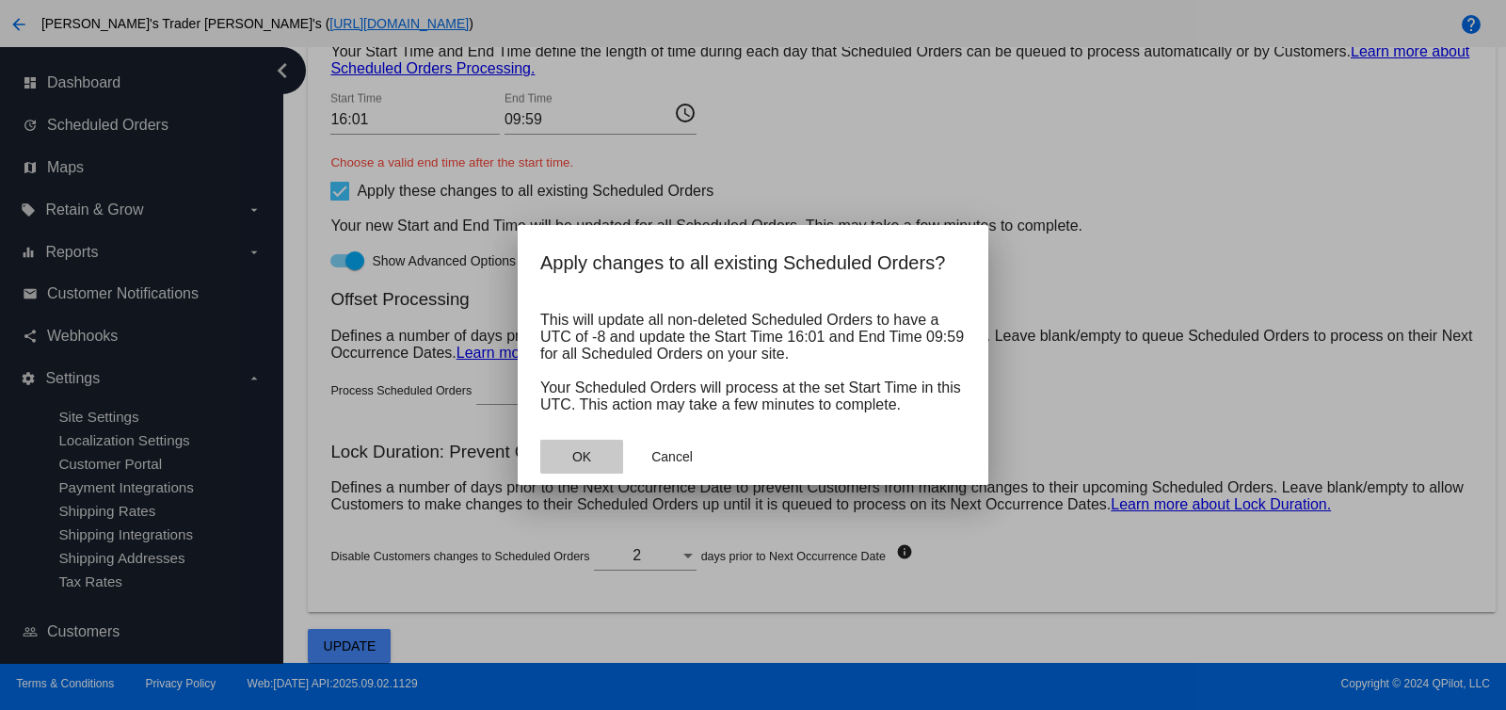
click at [603, 456] on button "OK" at bounding box center [581, 457] width 83 height 34
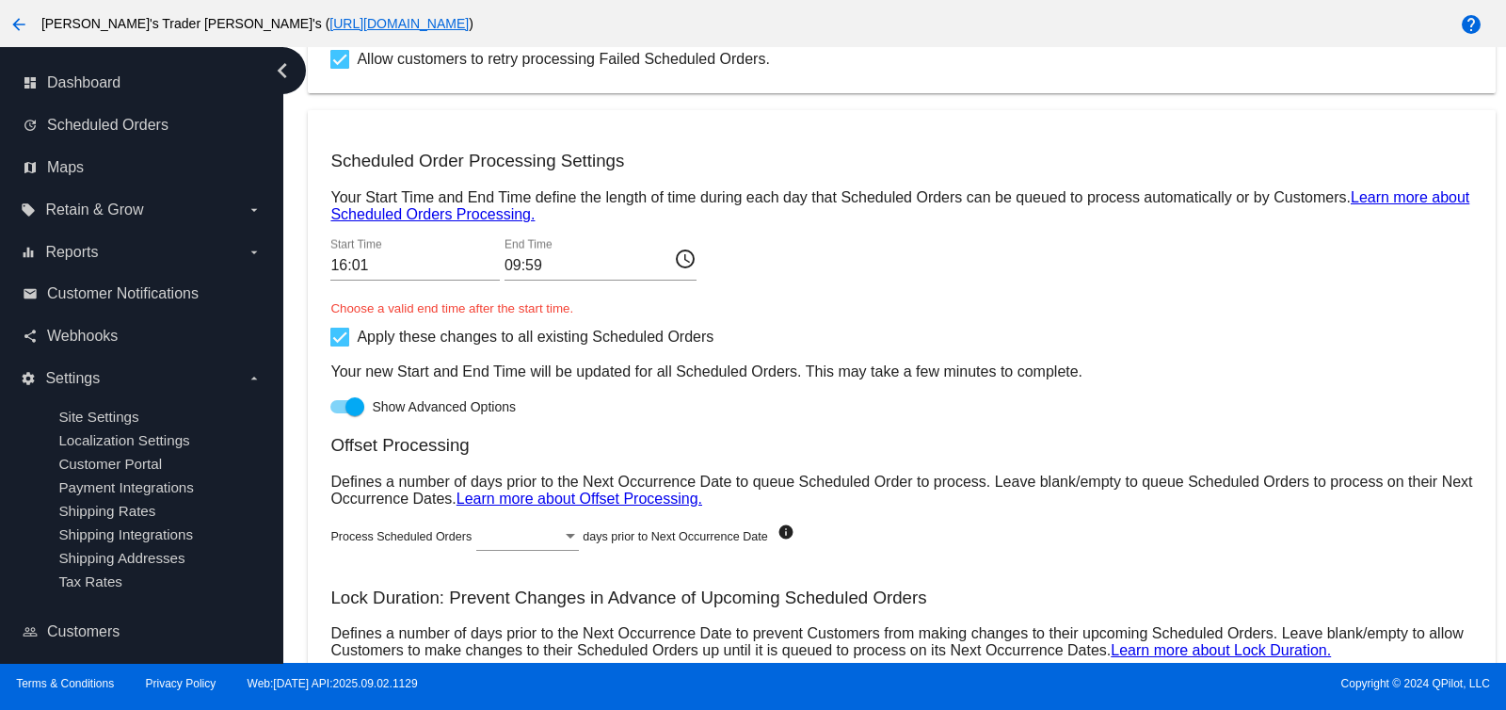
scroll to position [808, 0]
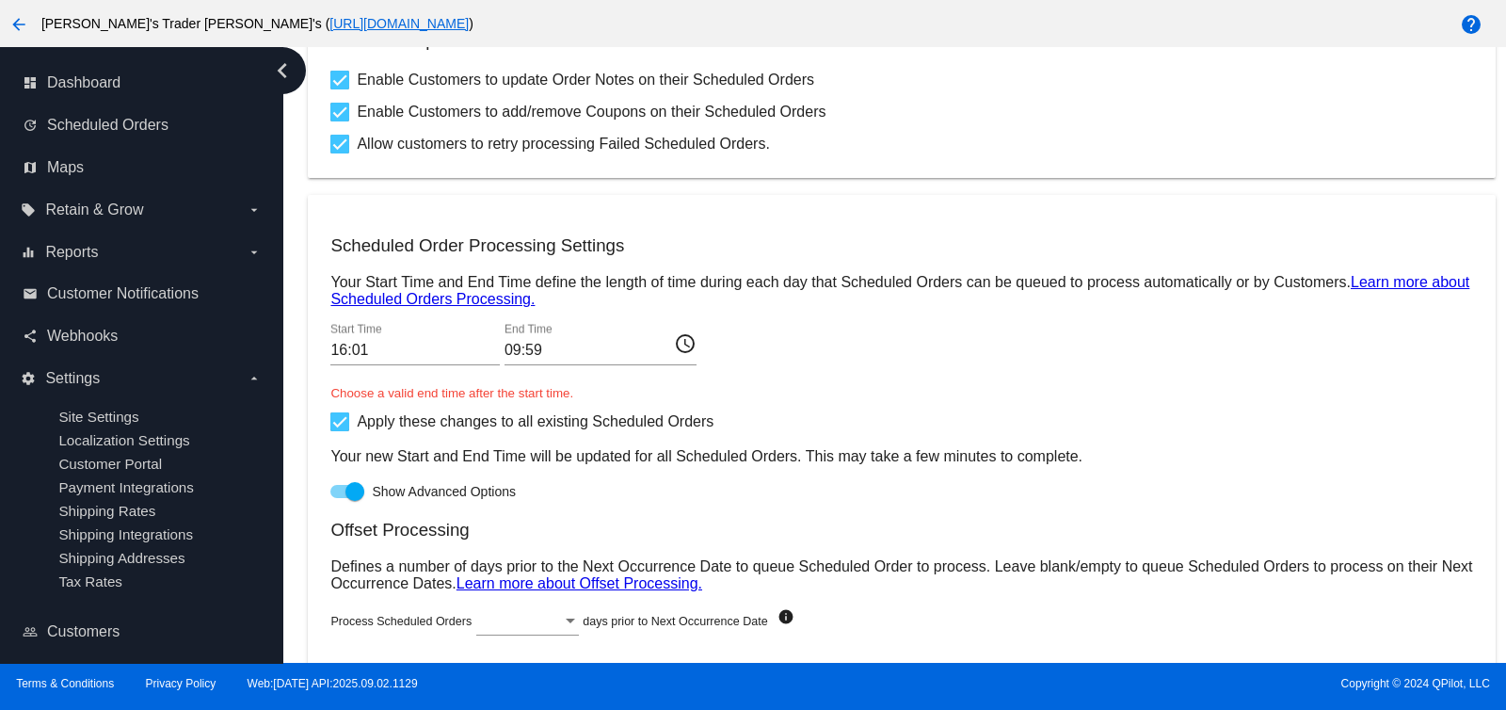
click at [440, 364] on div "16:01 Start Time" at bounding box center [414, 344] width 169 height 42
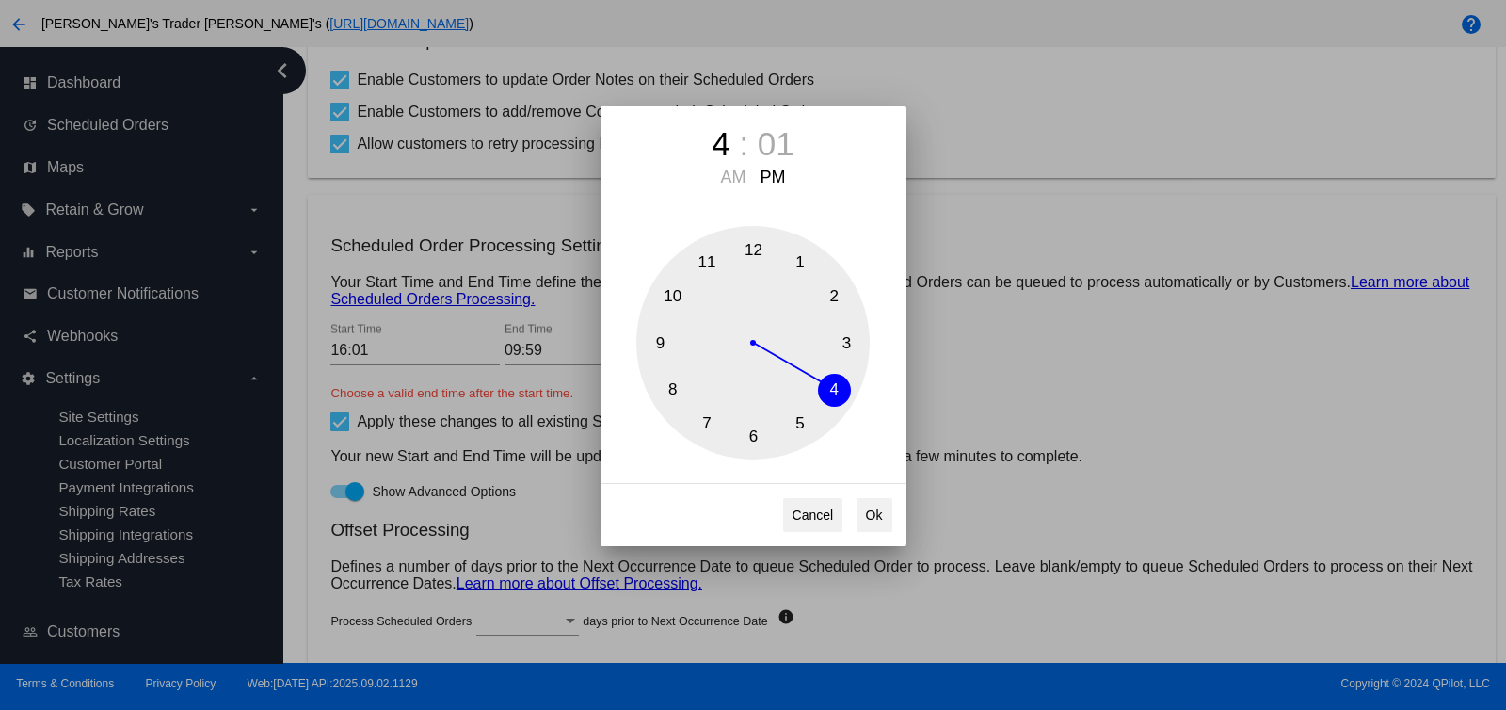
click at [447, 330] on div "4 : 01 AM PM 1 2 3 4 5 6 7 8 9 10 11 12 Cancel Ok" at bounding box center [753, 355] width 1506 height 710
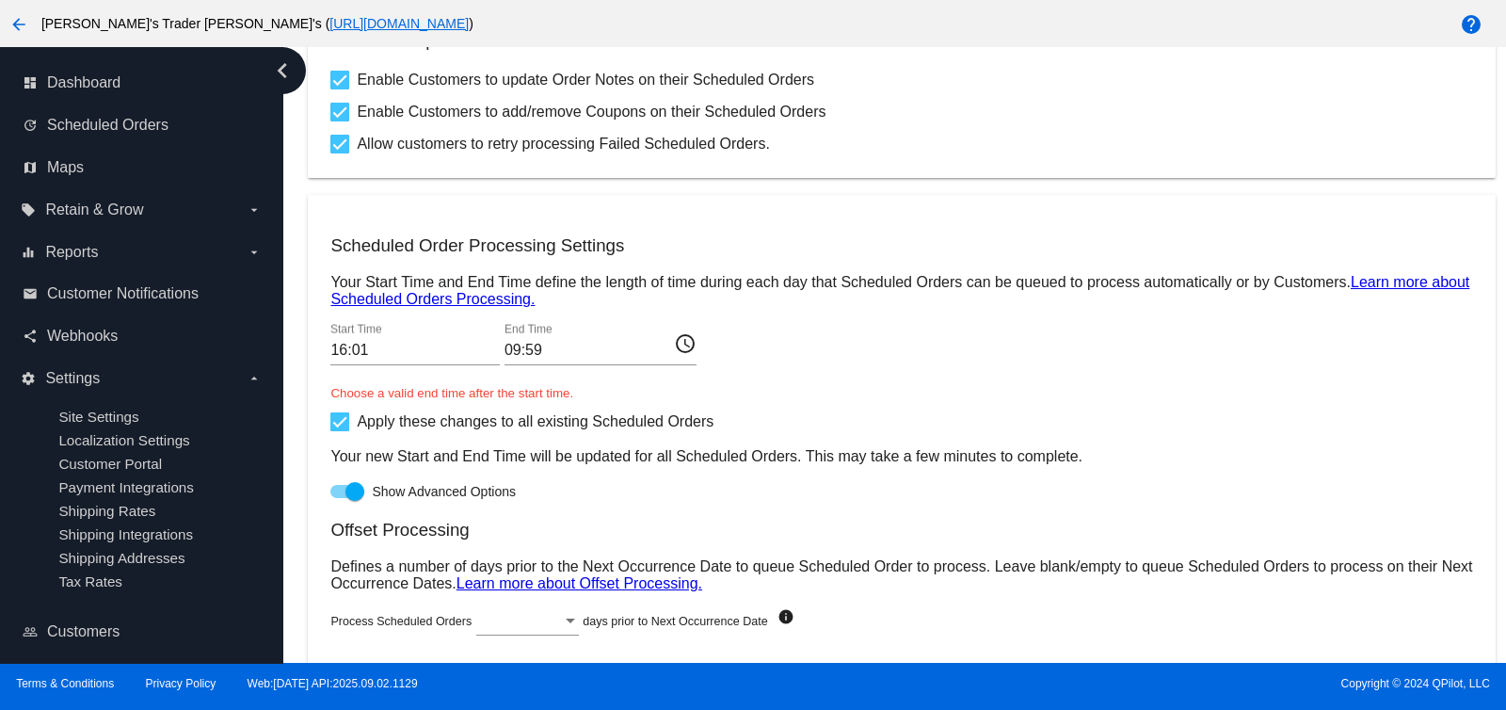
click at [455, 350] on input "16:01" at bounding box center [414, 350] width 169 height 17
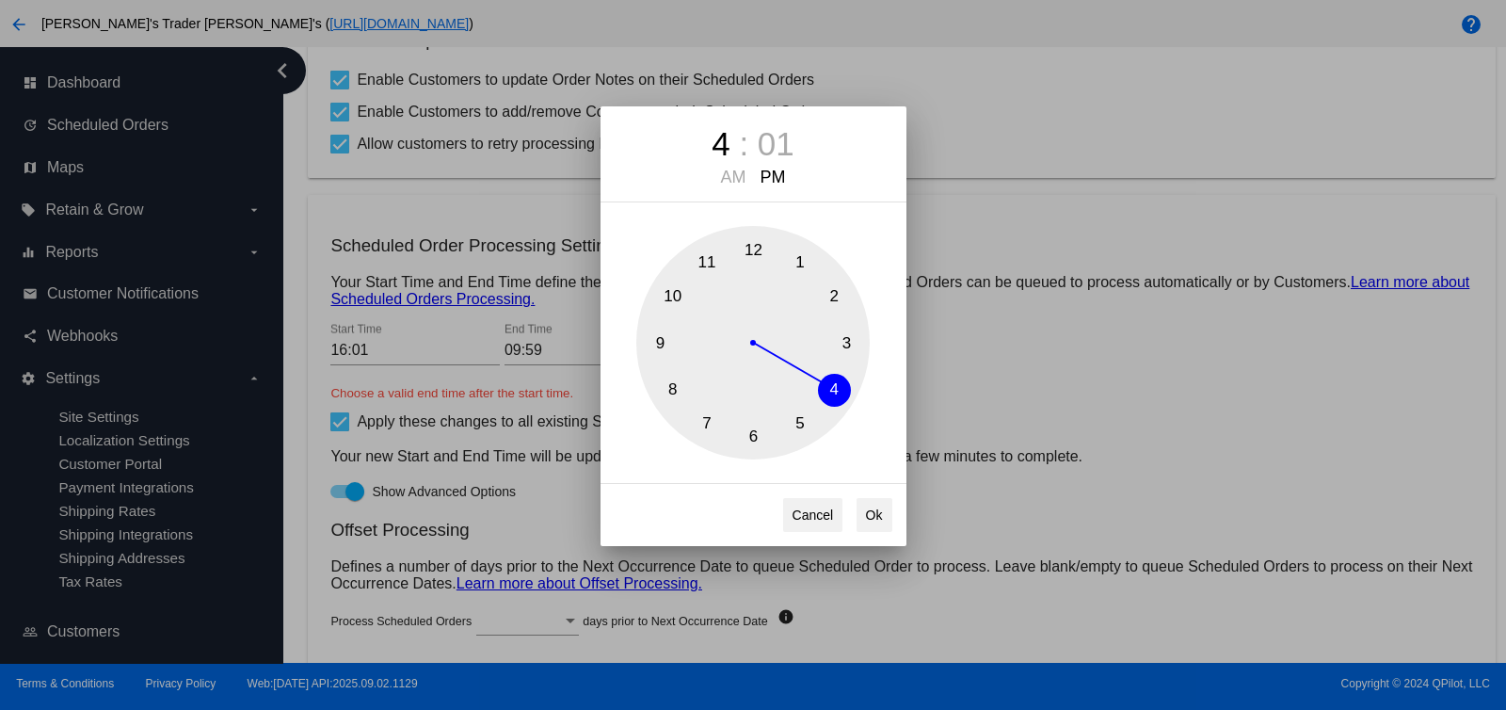
click at [468, 488] on div "4 : 01 AM PM 1 2 3 4 5 6 7 8 9 10 11 12 Cancel Ok" at bounding box center [753, 355] width 1506 height 710
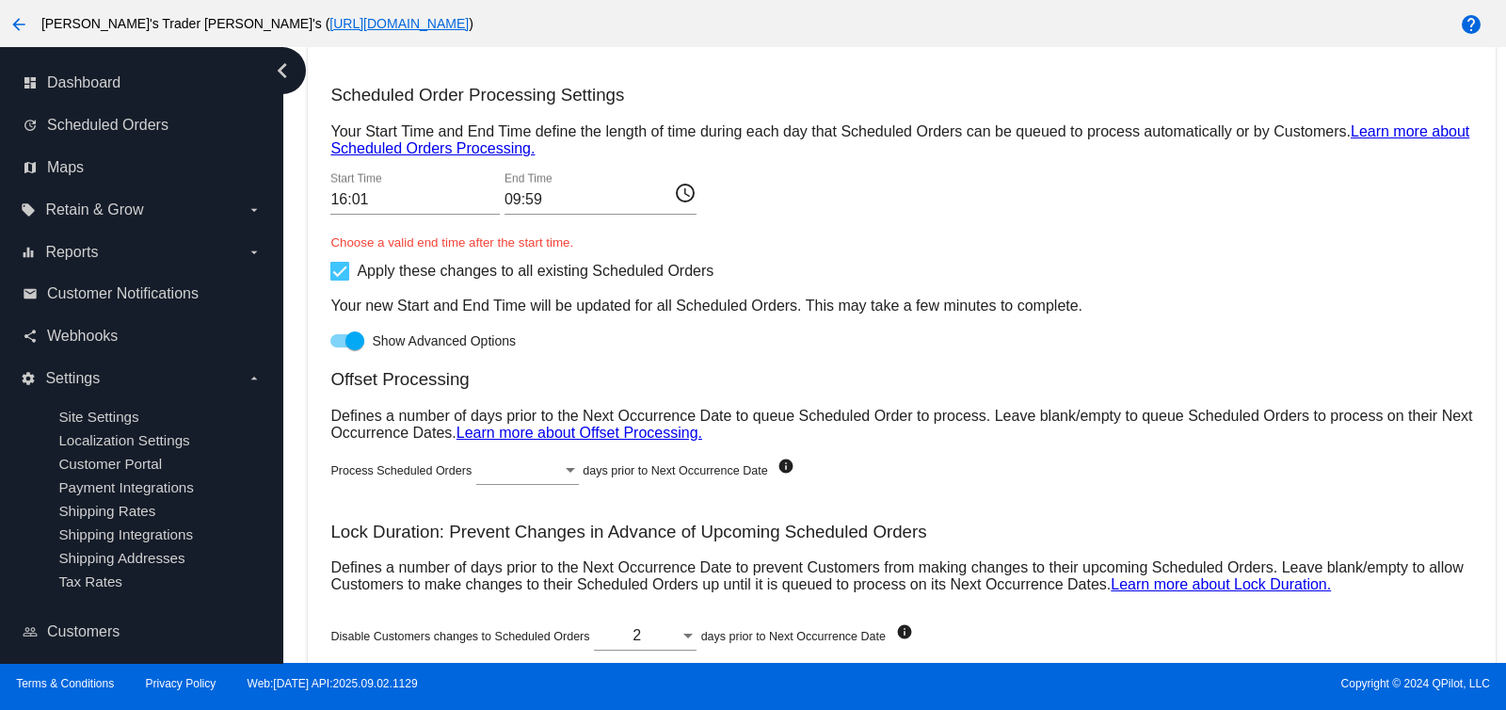
scroll to position [1044, 0]
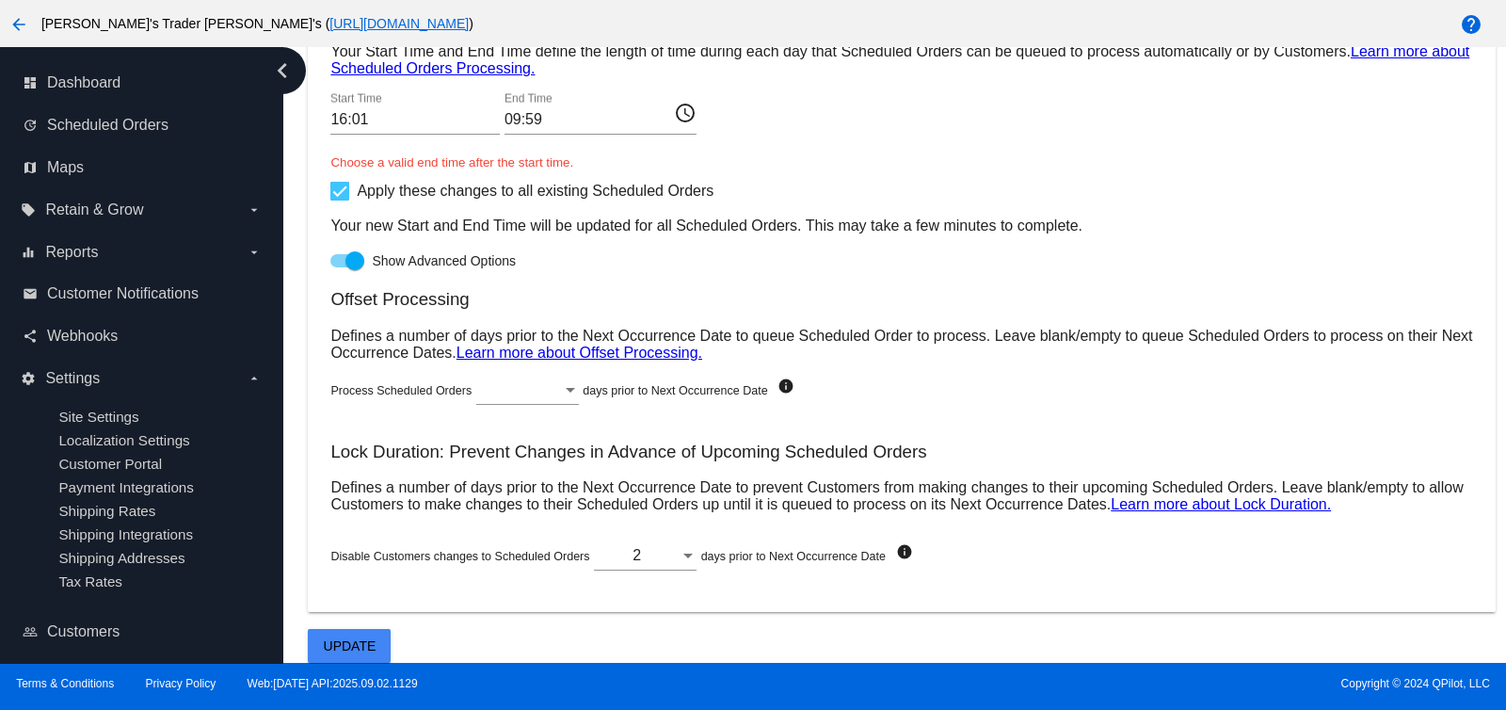
click at [686, 553] on div at bounding box center [687, 555] width 9 height 5
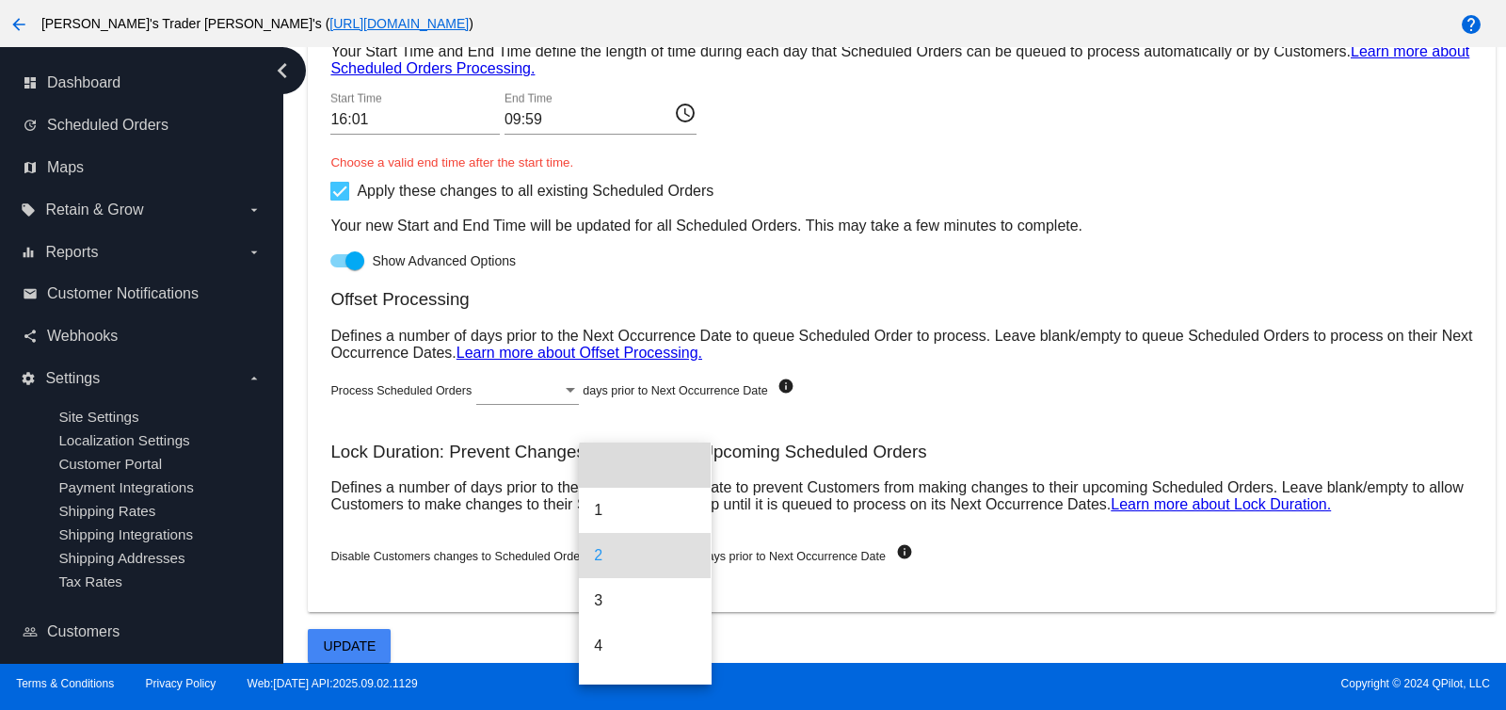
click at [671, 468] on mat-option at bounding box center [644, 464] width 131 height 45
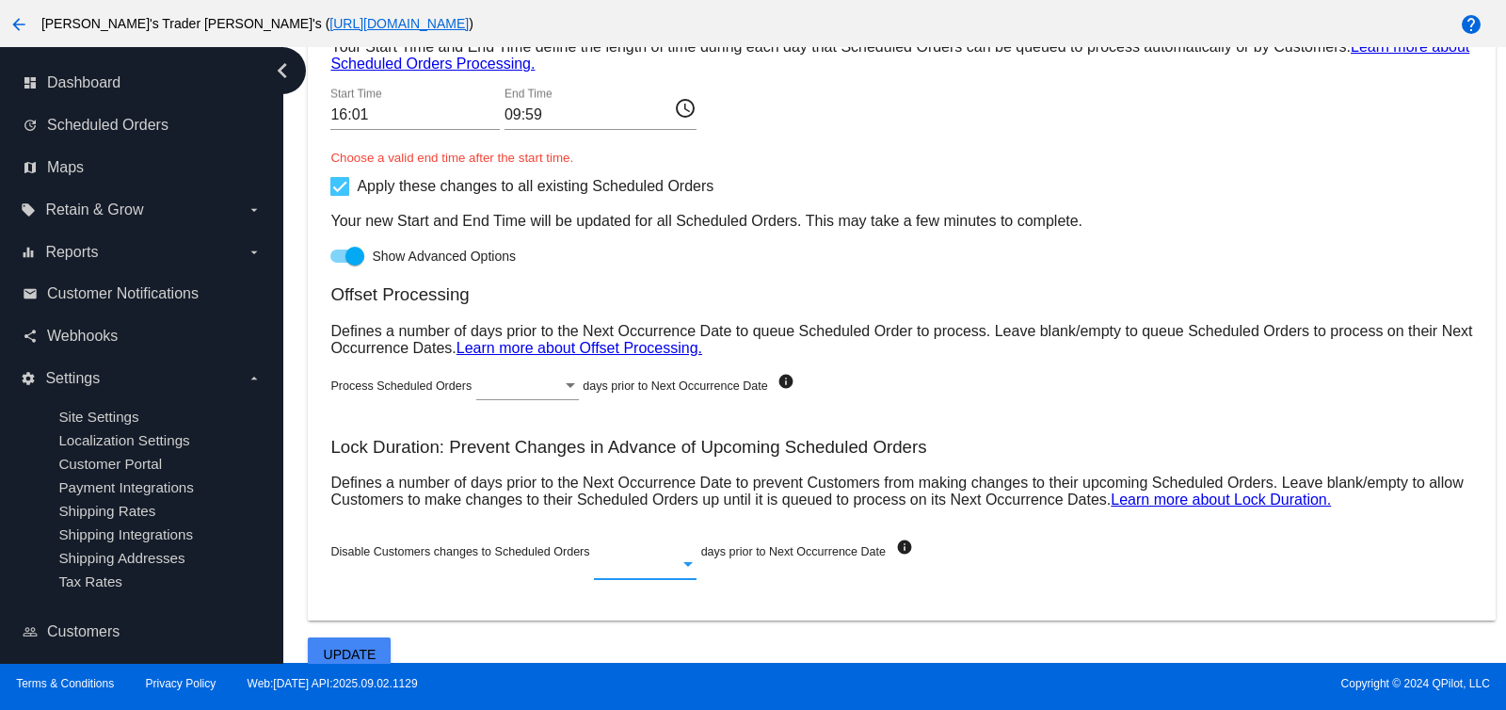
click at [354, 654] on span "Update" at bounding box center [350, 654] width 53 height 15
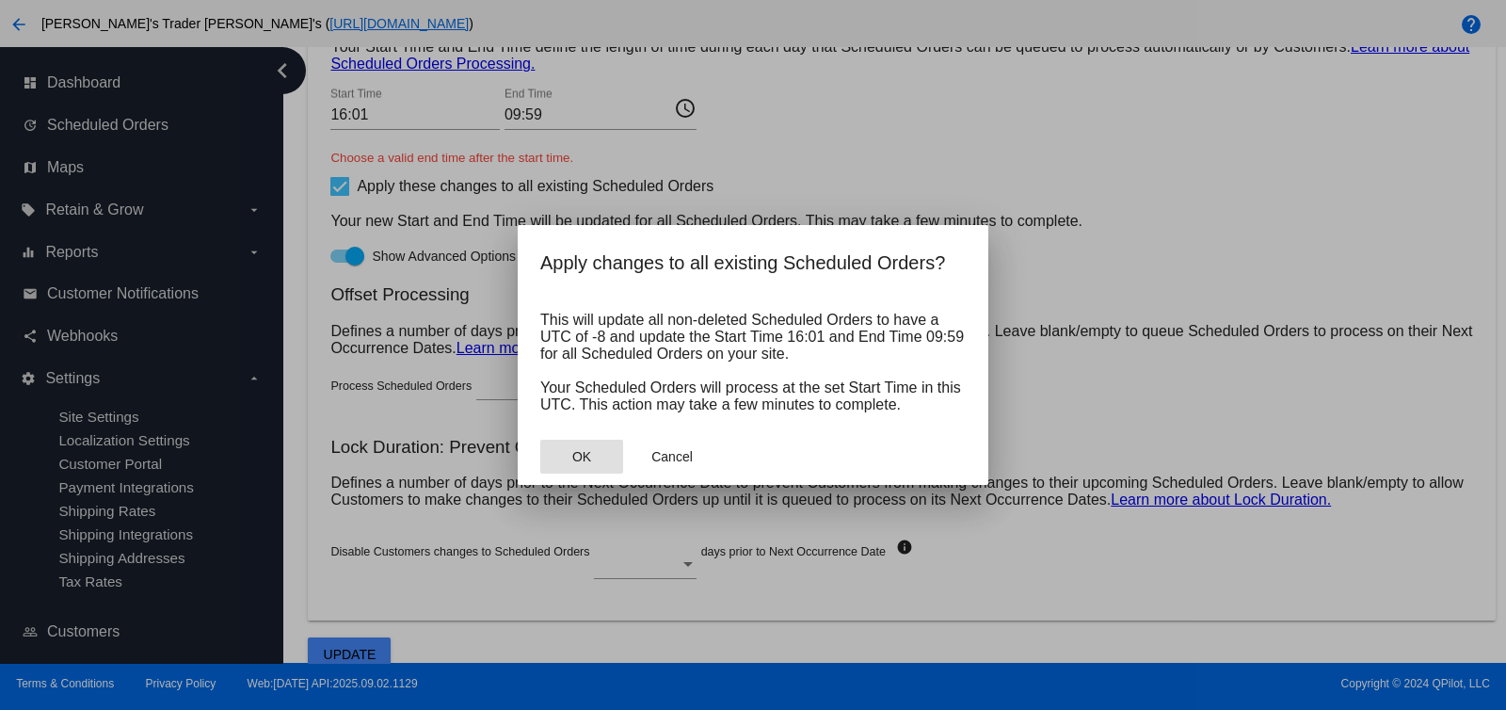
click at [573, 476] on mat-dialog-actions "OK Cancel" at bounding box center [752, 456] width 425 height 56
click at [579, 456] on span "OK" at bounding box center [581, 456] width 19 height 15
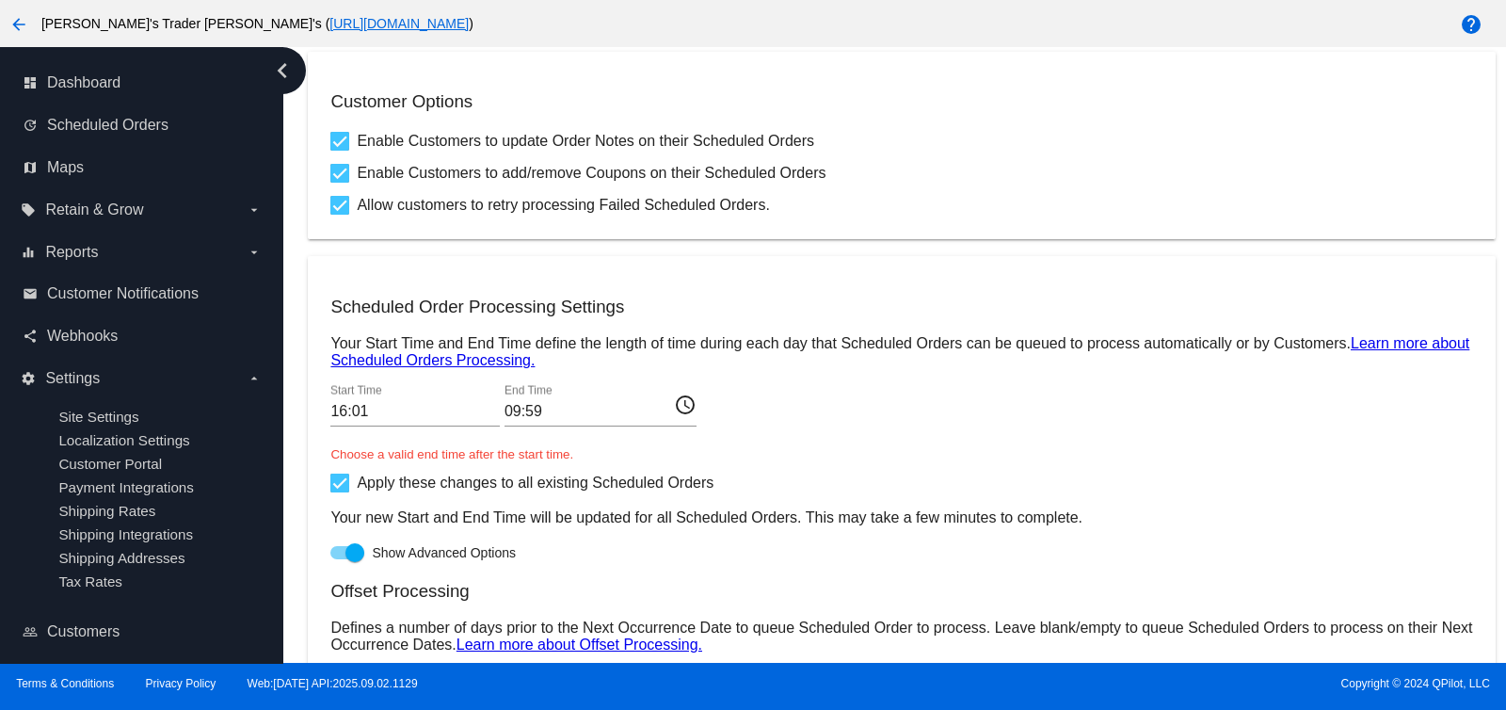
scroll to position [704, 0]
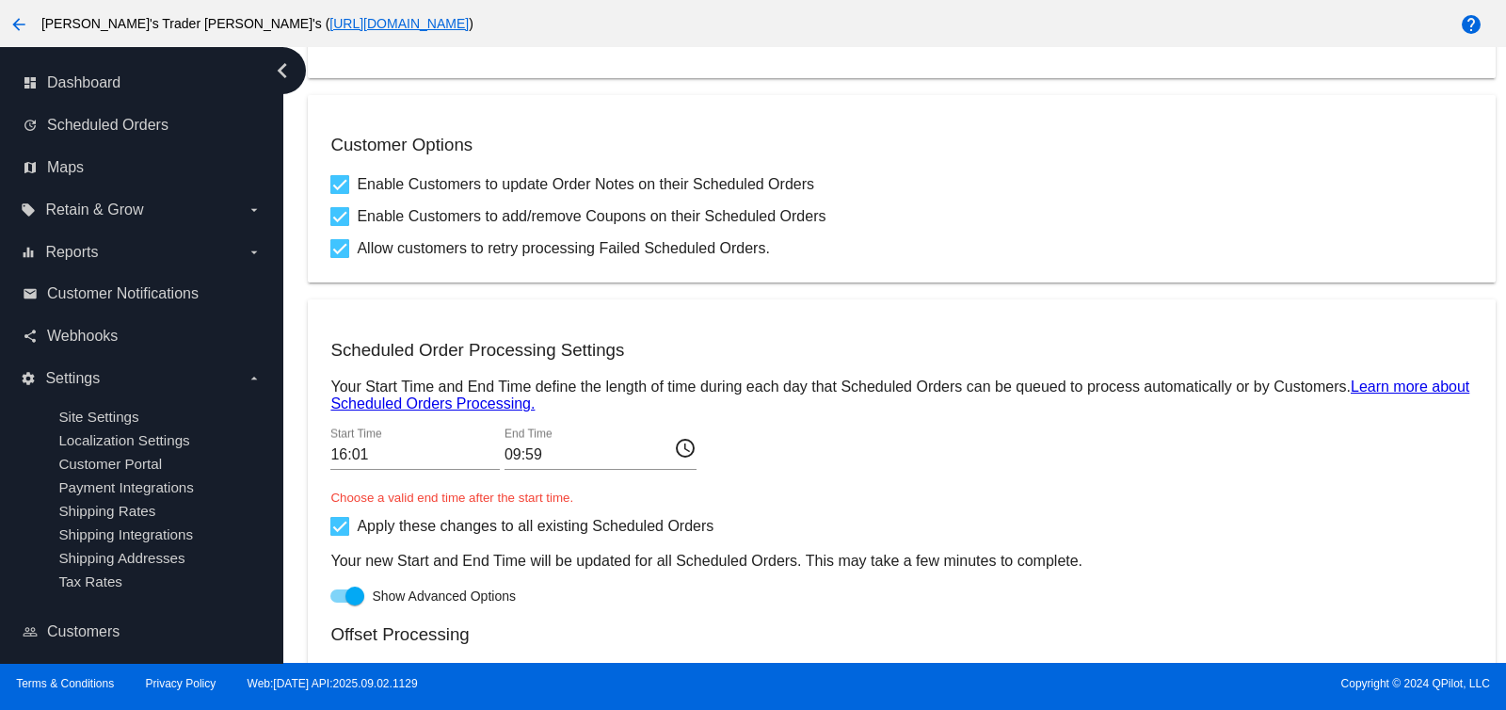
click at [484, 461] on input "16:01" at bounding box center [414, 454] width 169 height 17
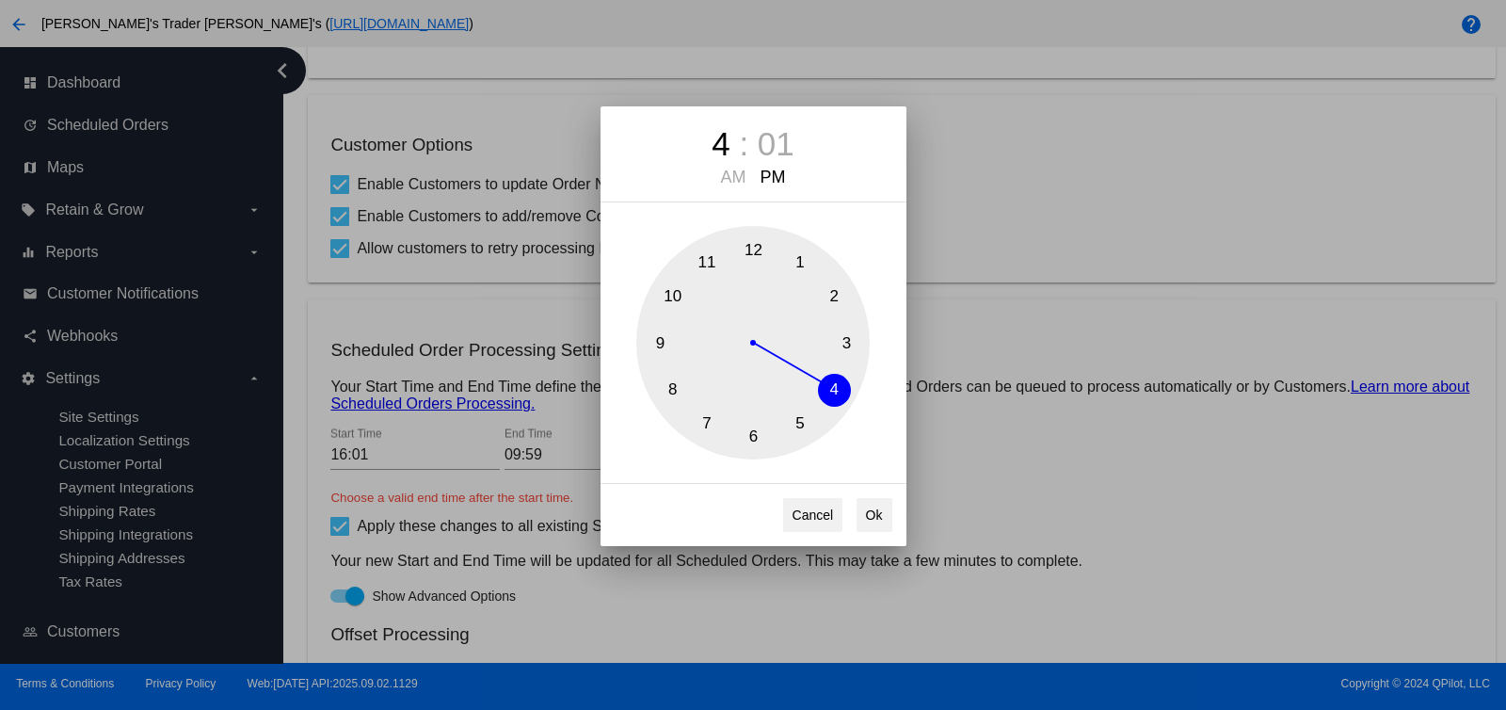
click at [744, 254] on button "12" at bounding box center [753, 249] width 33 height 33
click at [870, 520] on button "Ok" at bounding box center [874, 515] width 36 height 34
type input "12:01"
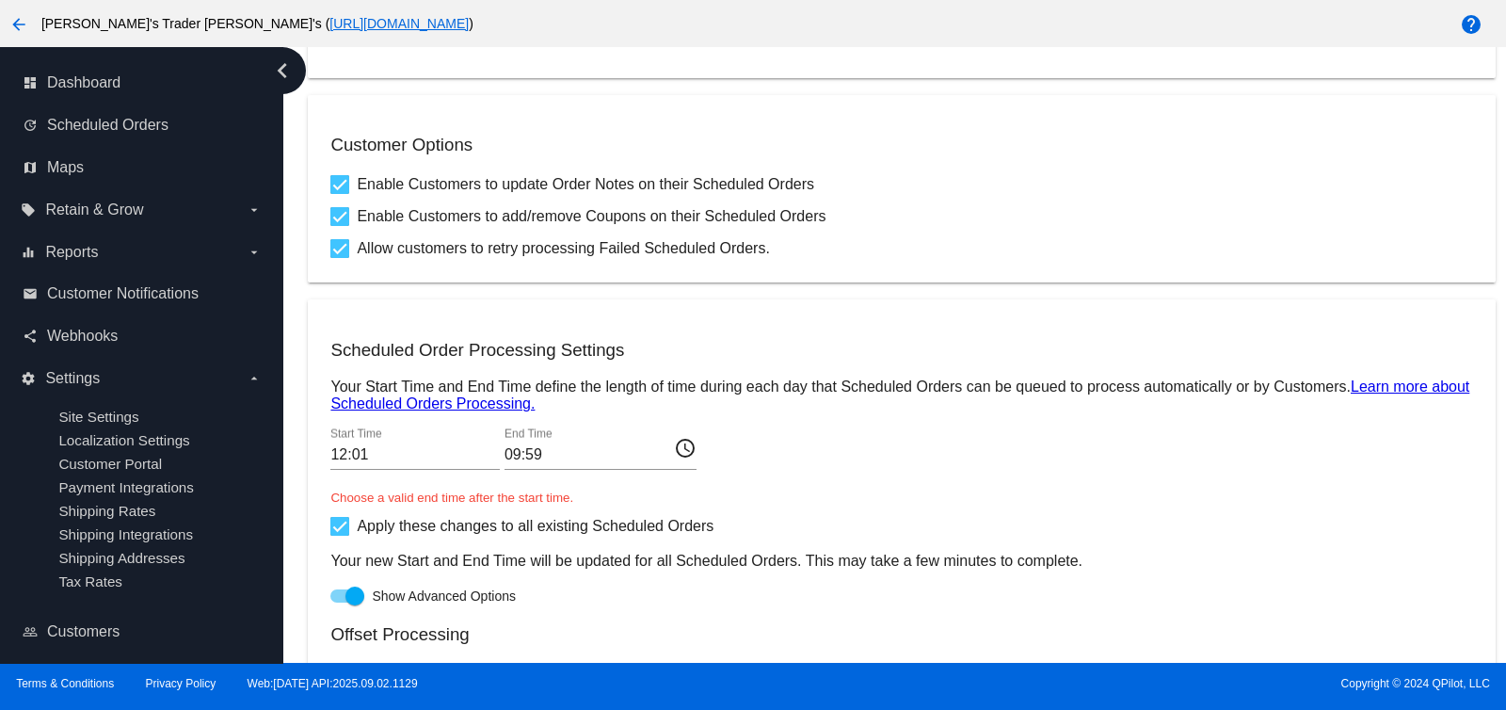
click at [720, 456] on div "12:01 Start Time 09:59 End Time access_time Choose a valid end time after the s…" at bounding box center [901, 466] width 1142 height 78
click at [687, 451] on mat-icon "access_time" at bounding box center [685, 447] width 23 height 23
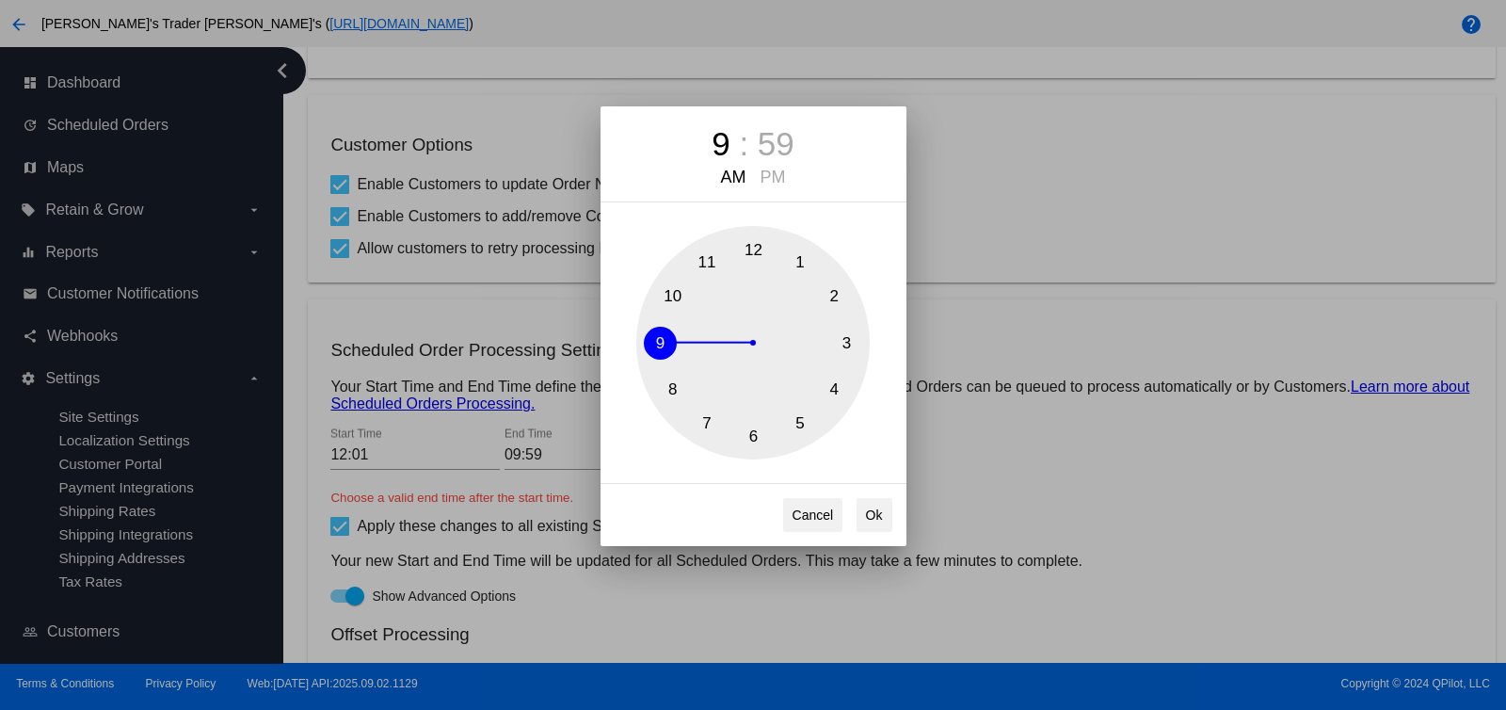
click at [856, 330] on button "3" at bounding box center [846, 343] width 33 height 33
click at [781, 168] on div "PM" at bounding box center [773, 178] width 35 height 20
click at [881, 520] on button "Ok" at bounding box center [874, 515] width 36 height 34
type input "15:59"
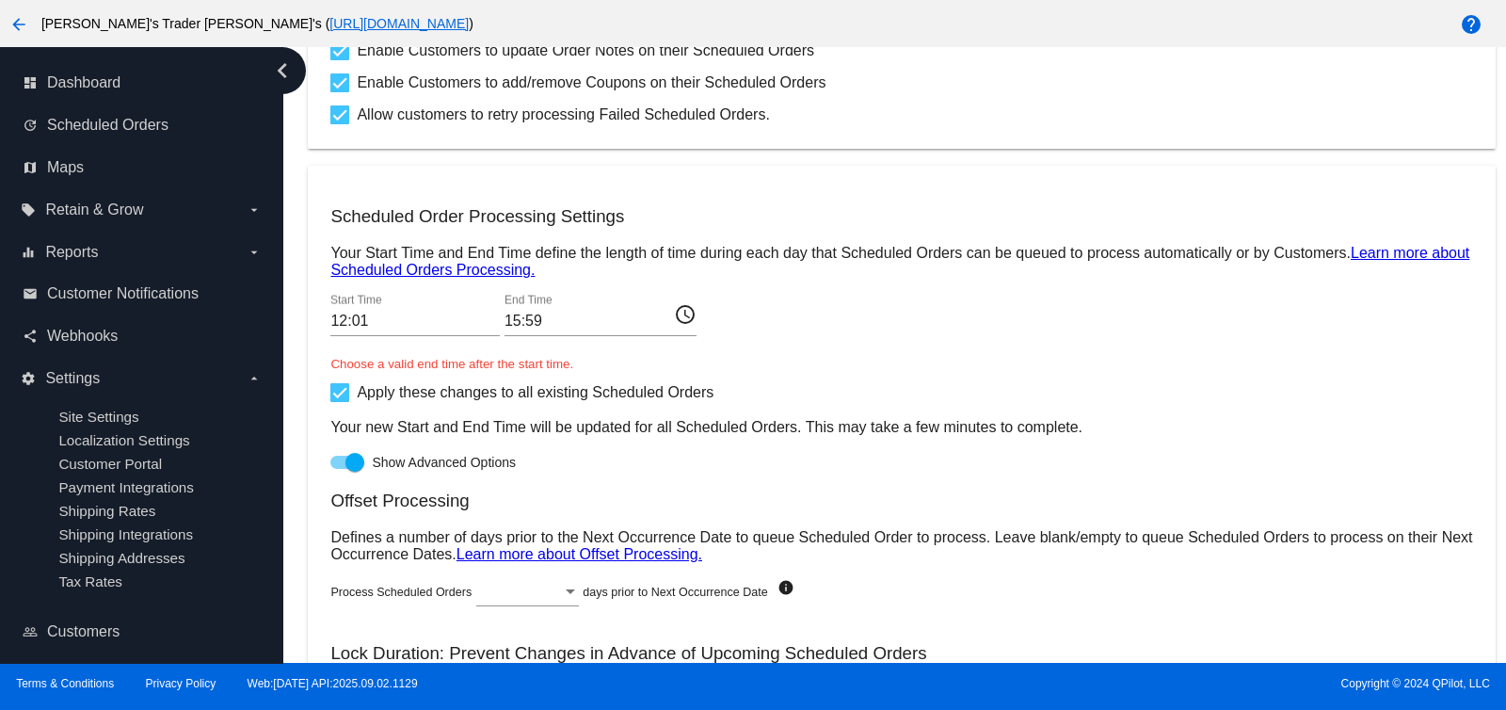
scroll to position [1057, 0]
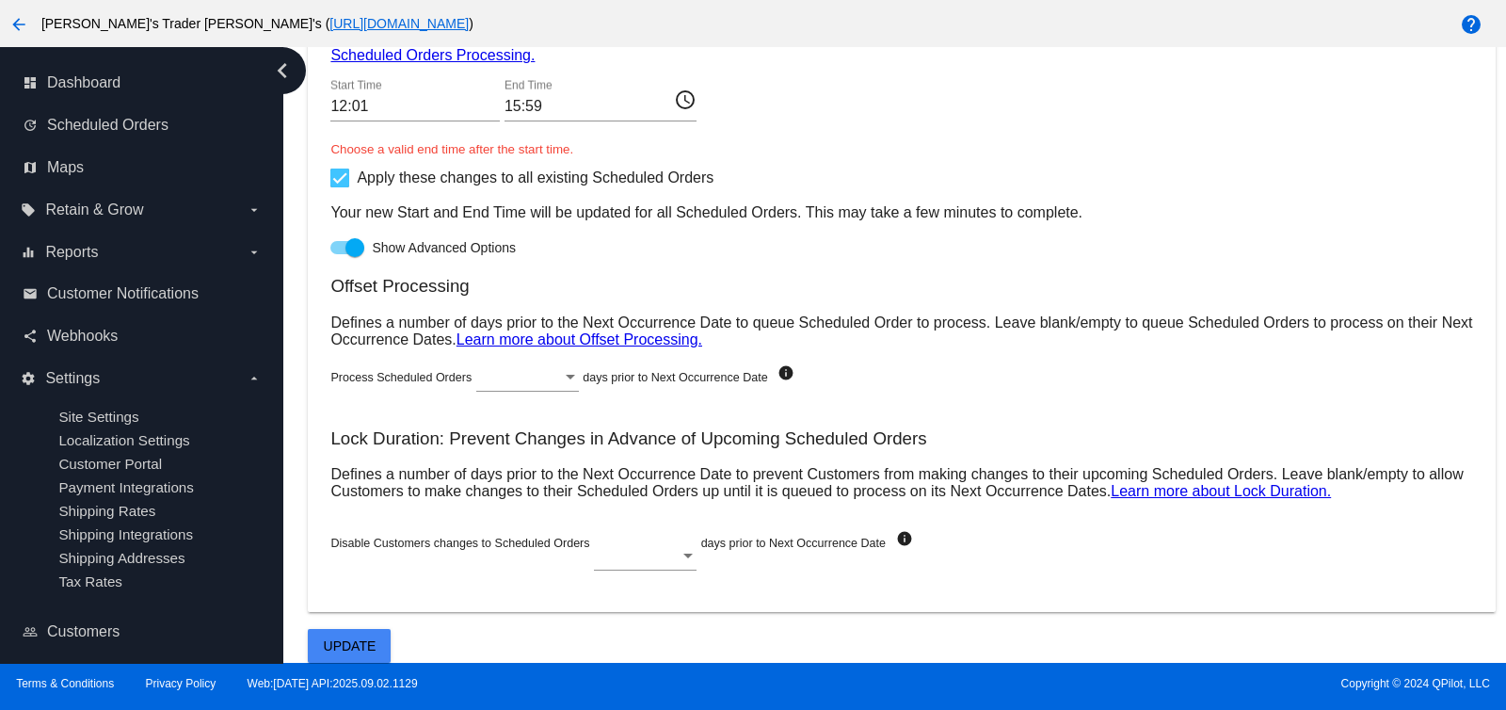
click at [381, 637] on button "Update" at bounding box center [349, 646] width 83 height 34
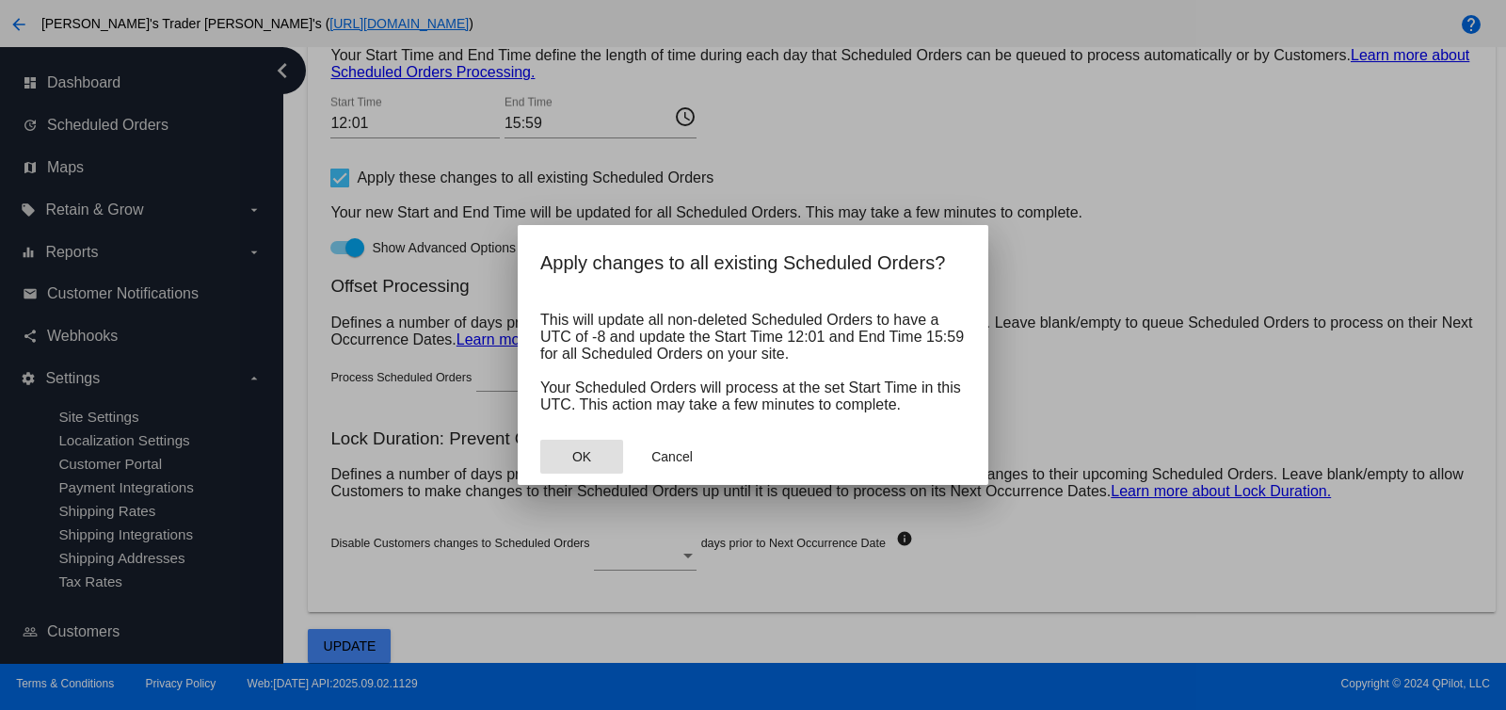
click at [589, 448] on button "OK" at bounding box center [581, 457] width 83 height 34
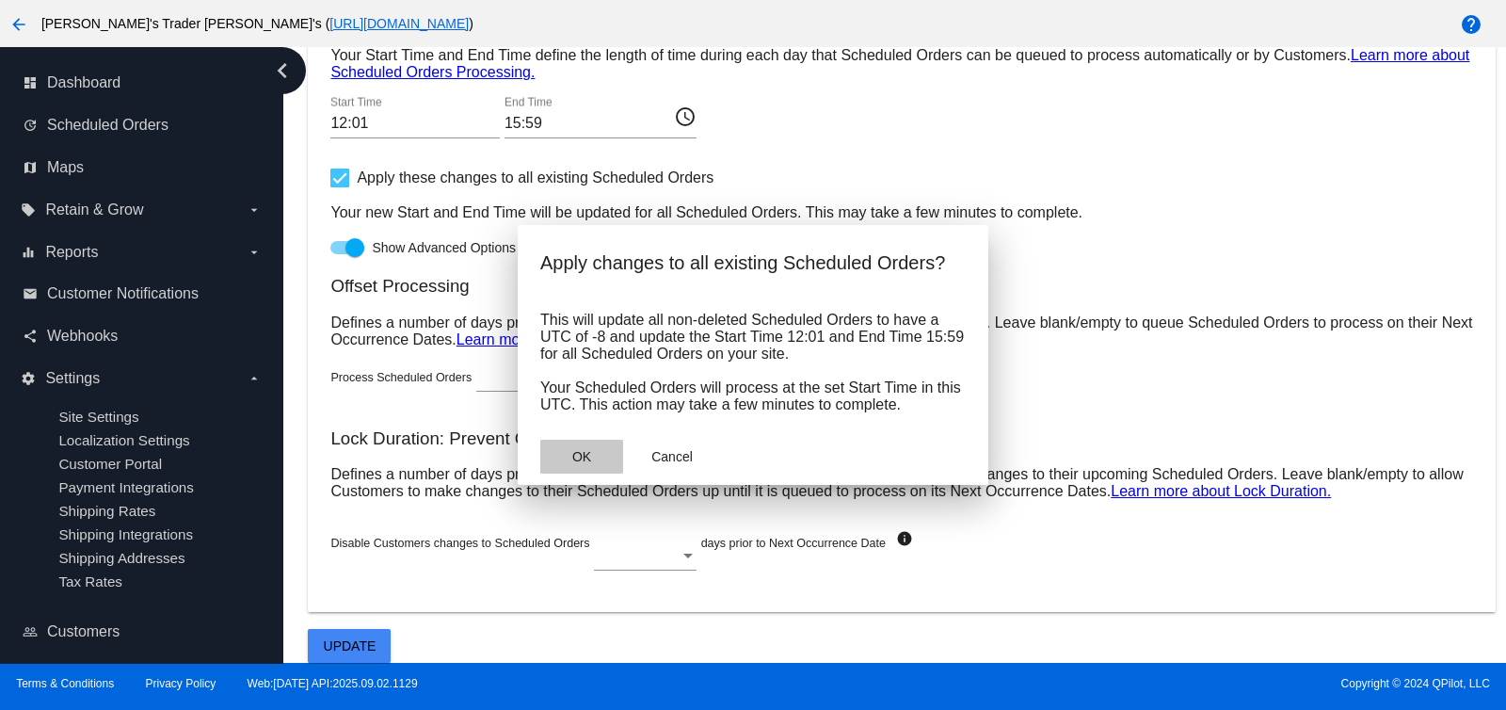
scroll to position [969, 0]
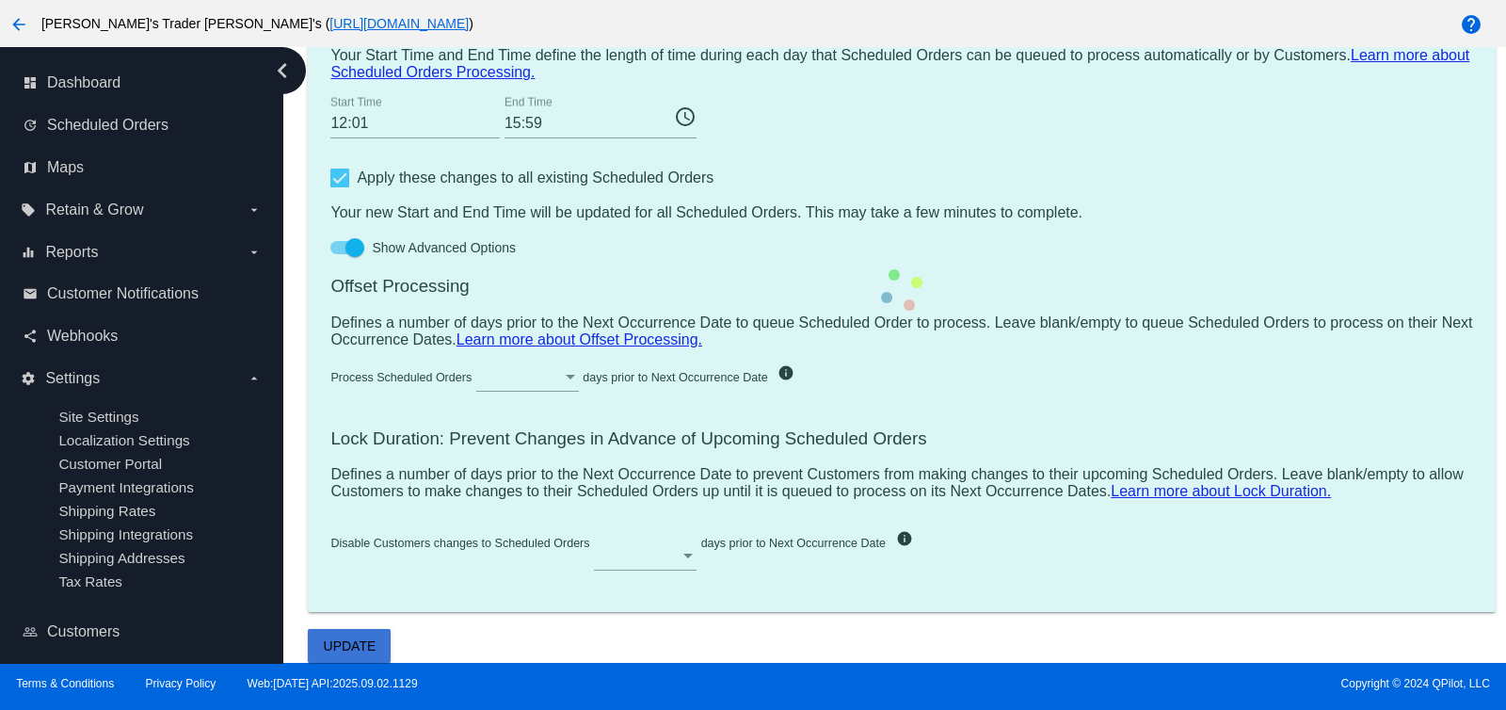
checkbox input "false"
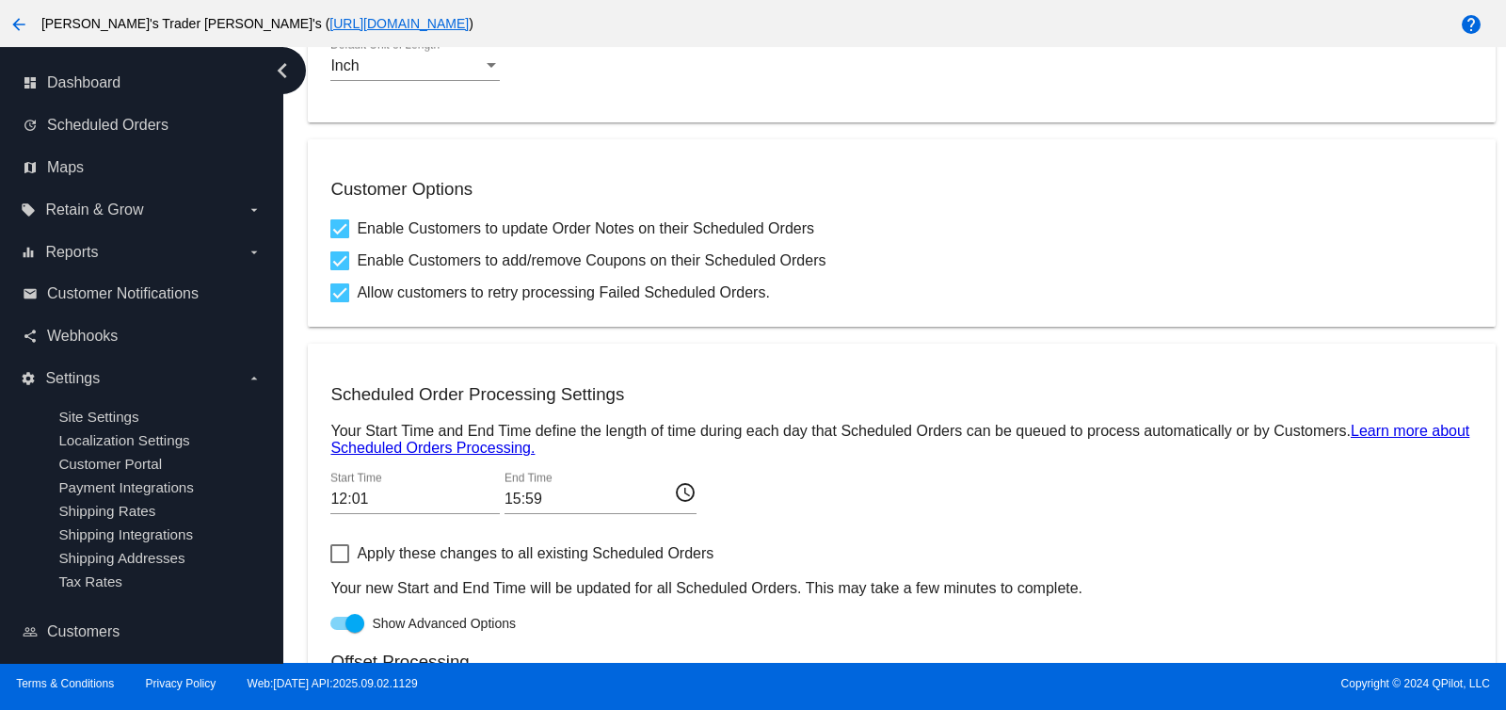
scroll to position [823, 0]
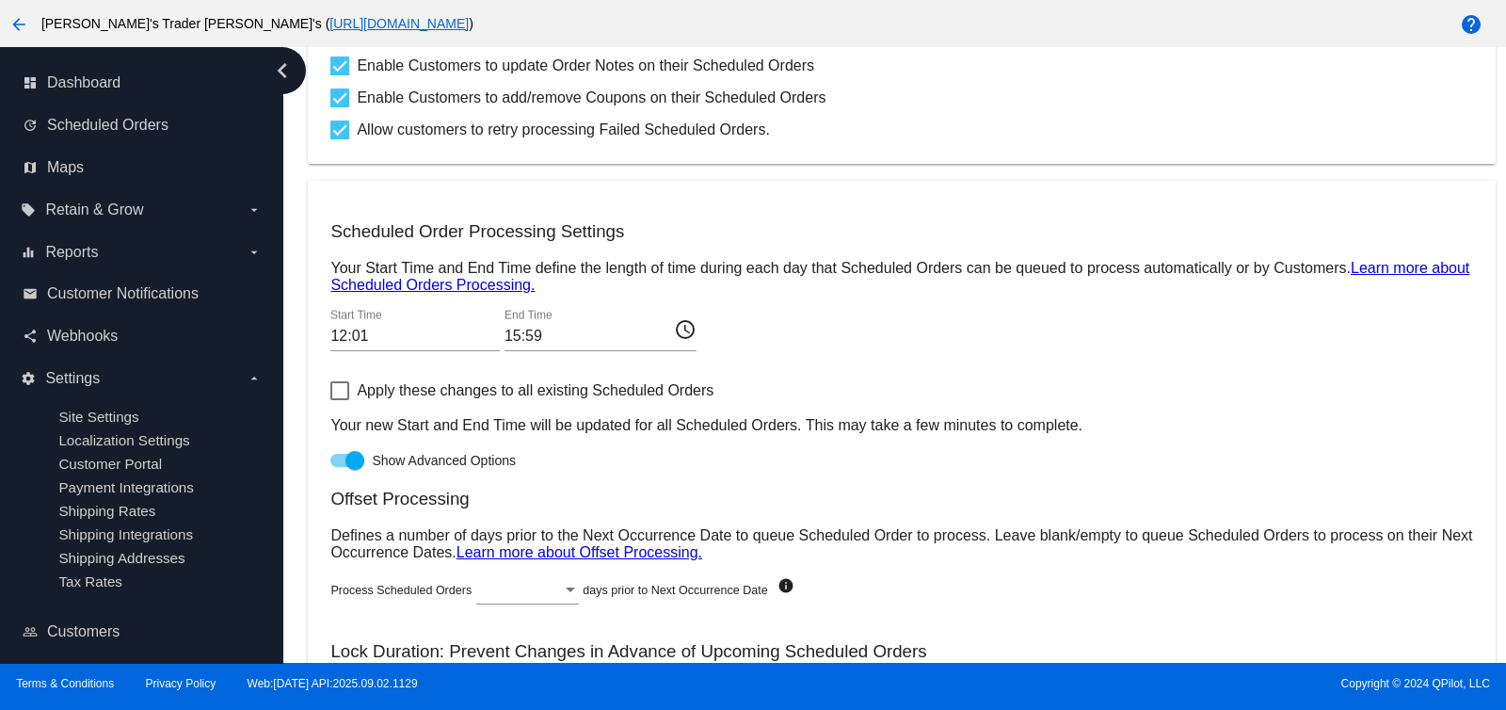
click at [403, 329] on input "12:01" at bounding box center [414, 336] width 169 height 17
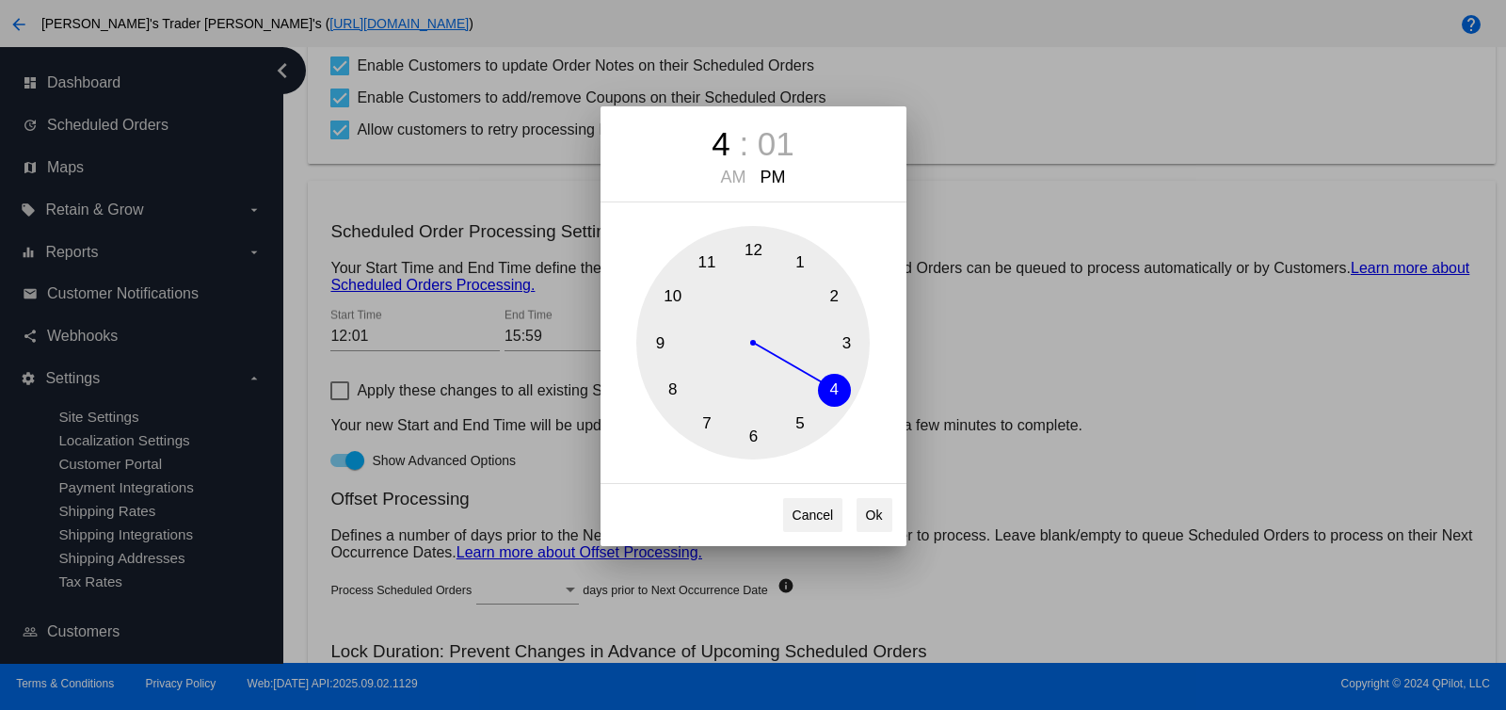
drag, startPoint x: 756, startPoint y: 252, endPoint x: 856, endPoint y: 392, distance: 172.1
click at [856, 392] on div "1 2 3 4 5 6 7 8 9 10 11 12" at bounding box center [752, 342] width 233 height 233
click at [885, 505] on button "Ok" at bounding box center [874, 515] width 36 height 34
type input "16:01"
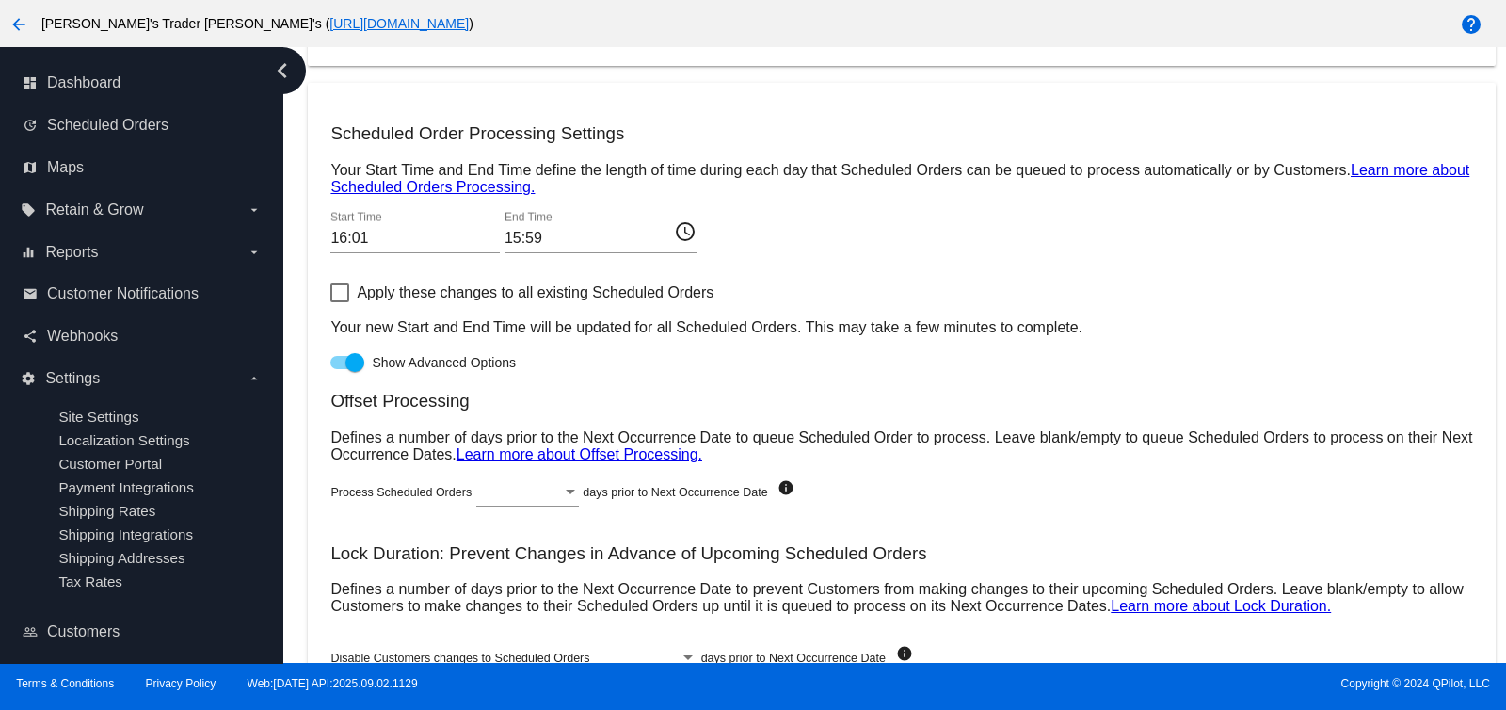
scroll to position [1026, 0]
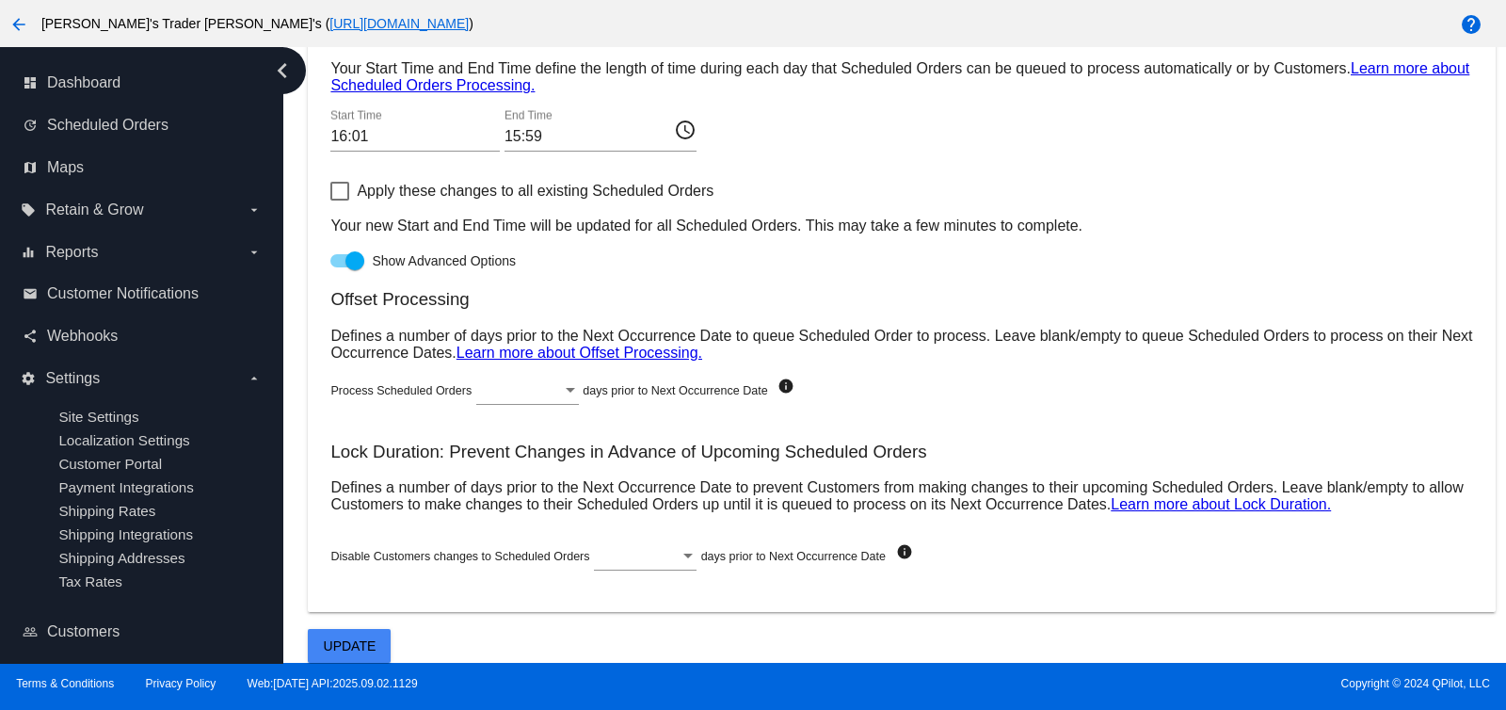
click at [368, 639] on span "Update" at bounding box center [350, 645] width 53 height 15
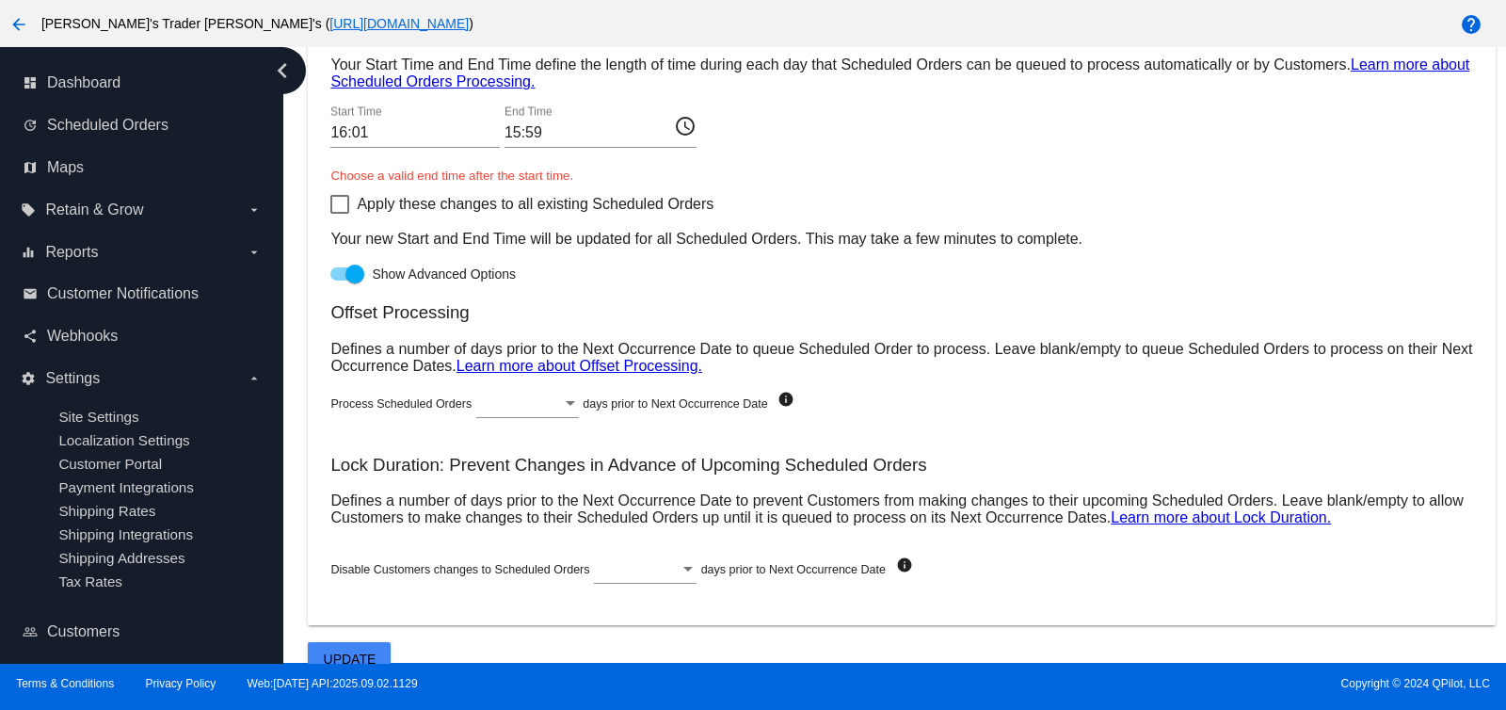
scroll to position [908, 0]
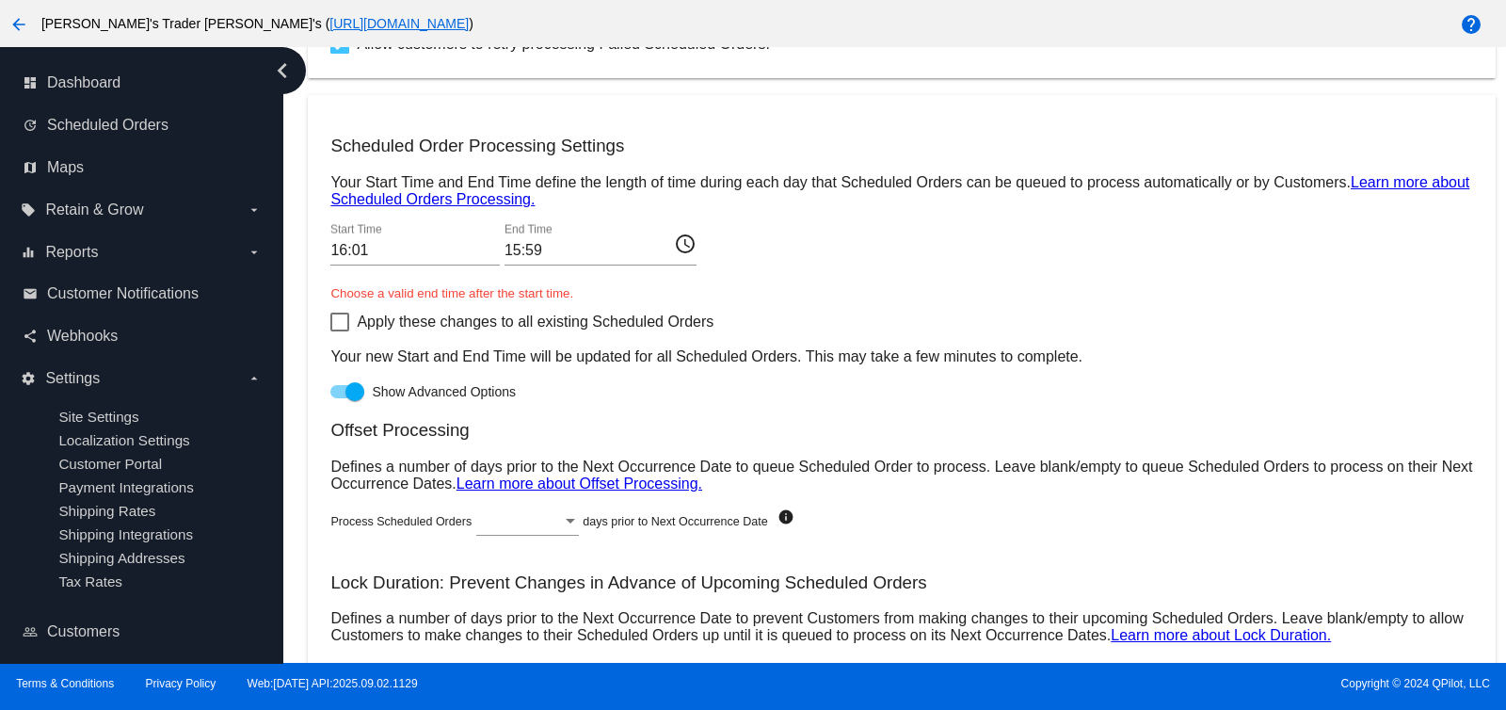
drag, startPoint x: 92, startPoint y: 72, endPoint x: 86, endPoint y: 16, distance: 56.9
